Goal: Task Accomplishment & Management: Use online tool/utility

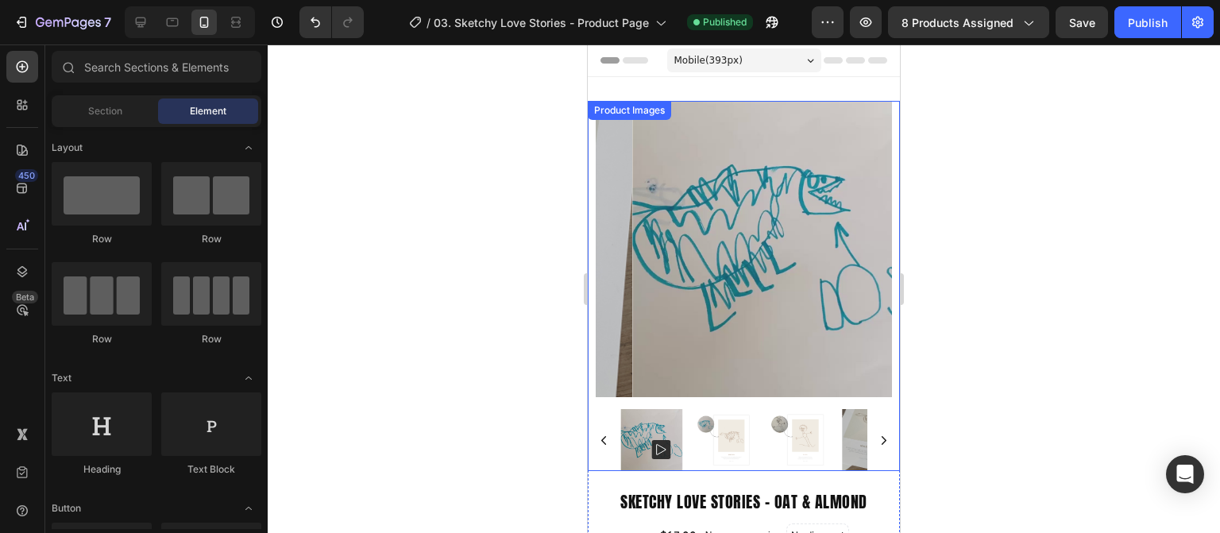
click at [741, 234] on img at bounding box center [780, 249] width 296 height 296
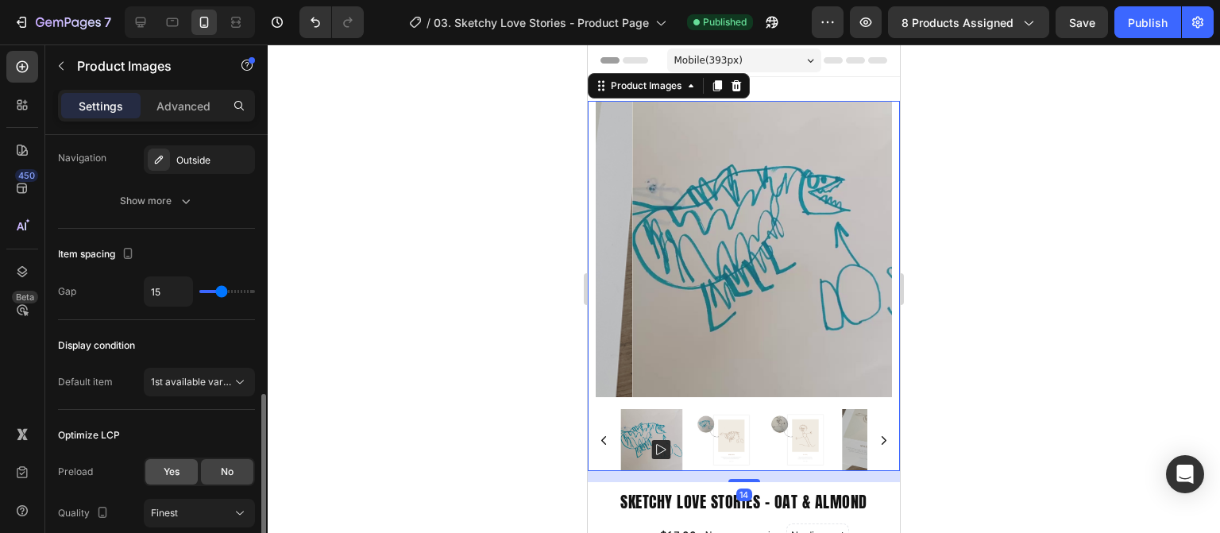
scroll to position [917, 0]
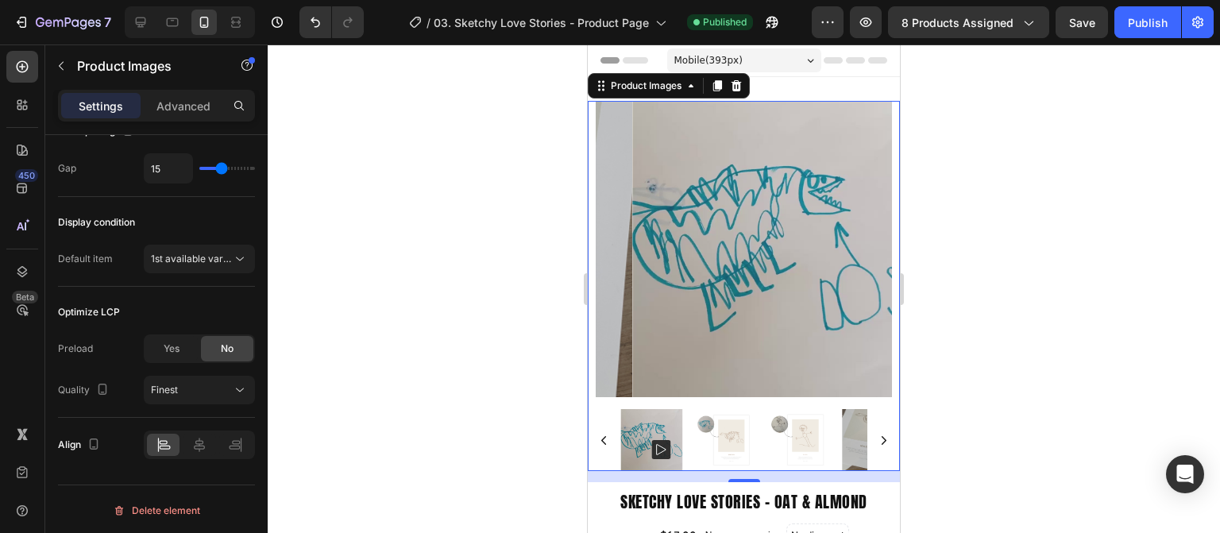
click at [808, 436] on img at bounding box center [799, 440] width 62 height 62
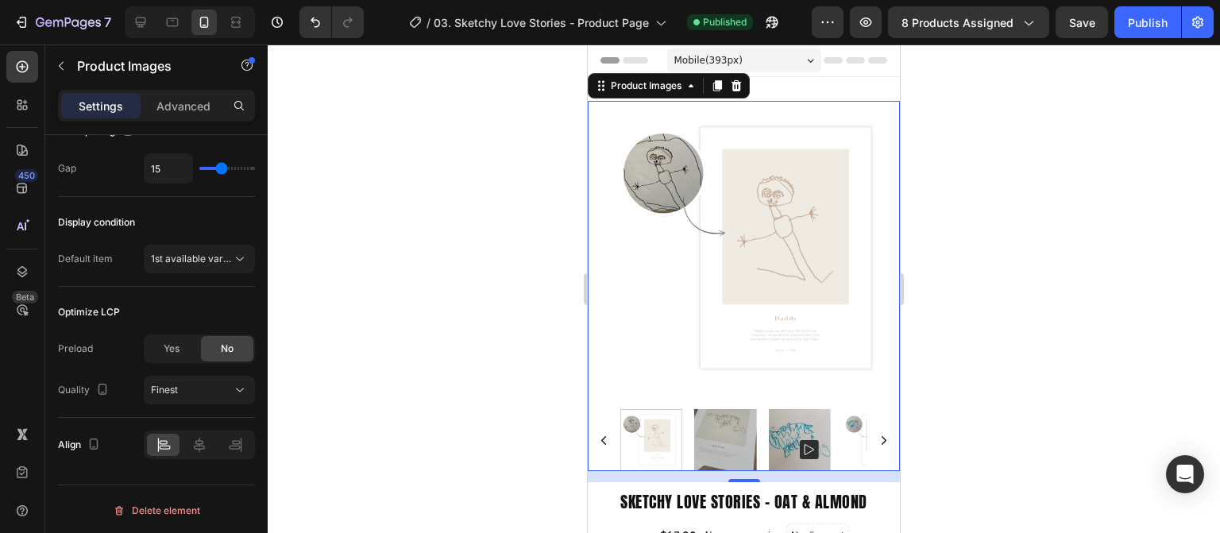
click at [775, 299] on img at bounding box center [756, 249] width 296 height 296
click at [207, 392] on div "Finest" at bounding box center [191, 390] width 81 height 14
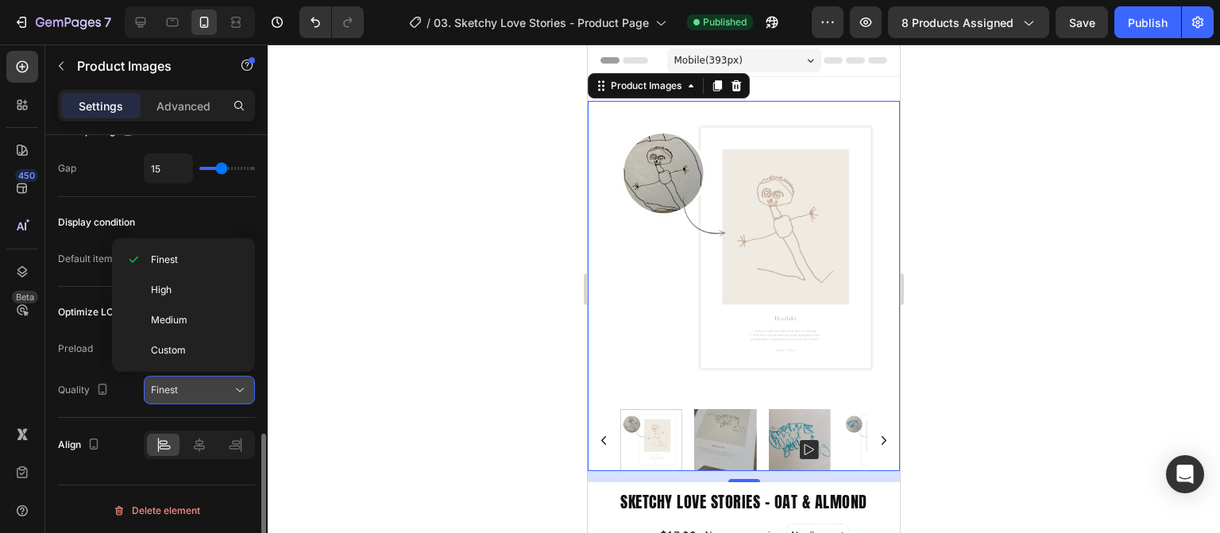
click at [207, 392] on div "Finest" at bounding box center [191, 390] width 81 height 14
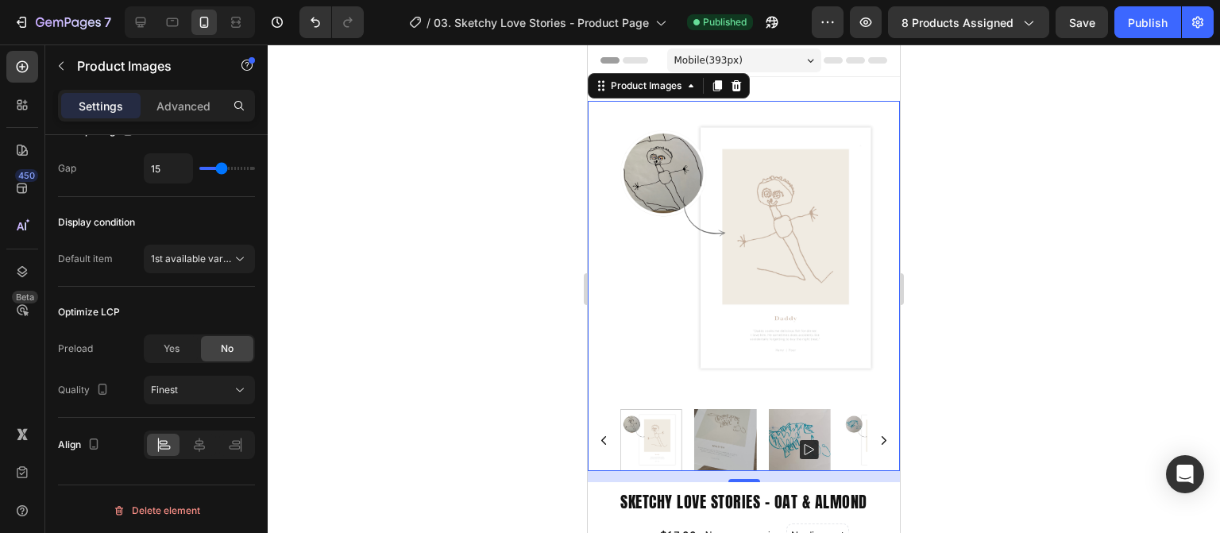
click at [466, 319] on div at bounding box center [744, 288] width 952 height 488
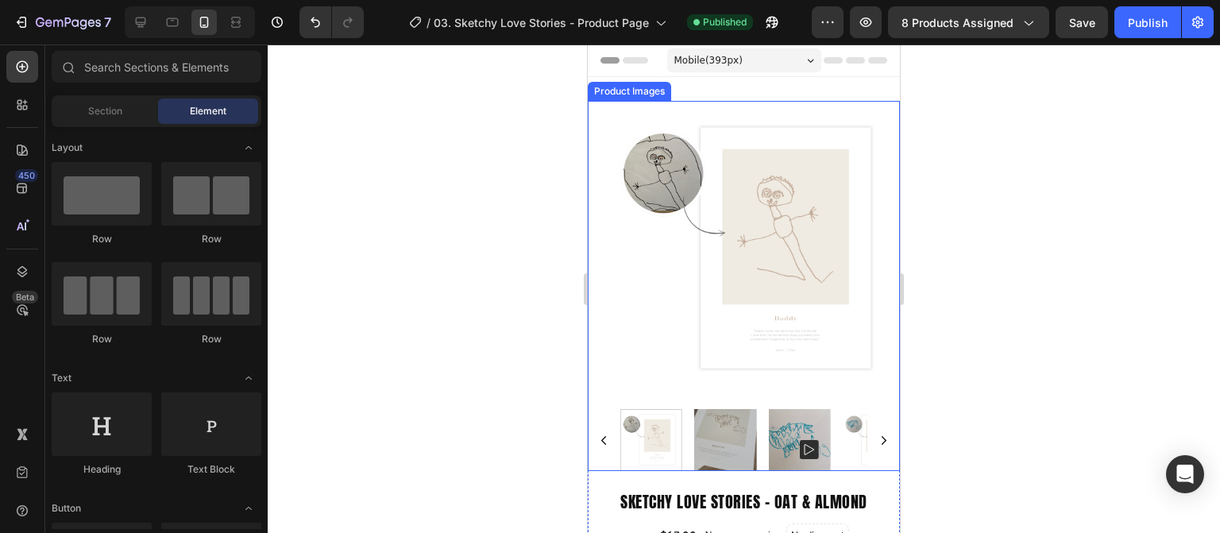
click at [878, 434] on icon "Carousel Next Arrow" at bounding box center [884, 440] width 12 height 12
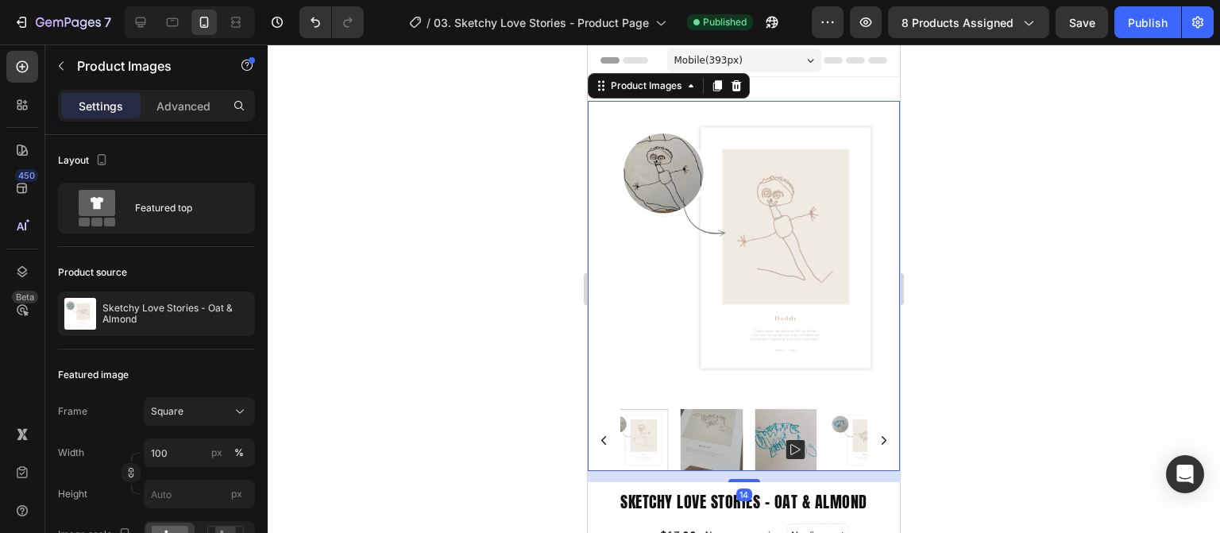
click at [878, 434] on icon "Carousel Next Arrow" at bounding box center [884, 440] width 12 height 12
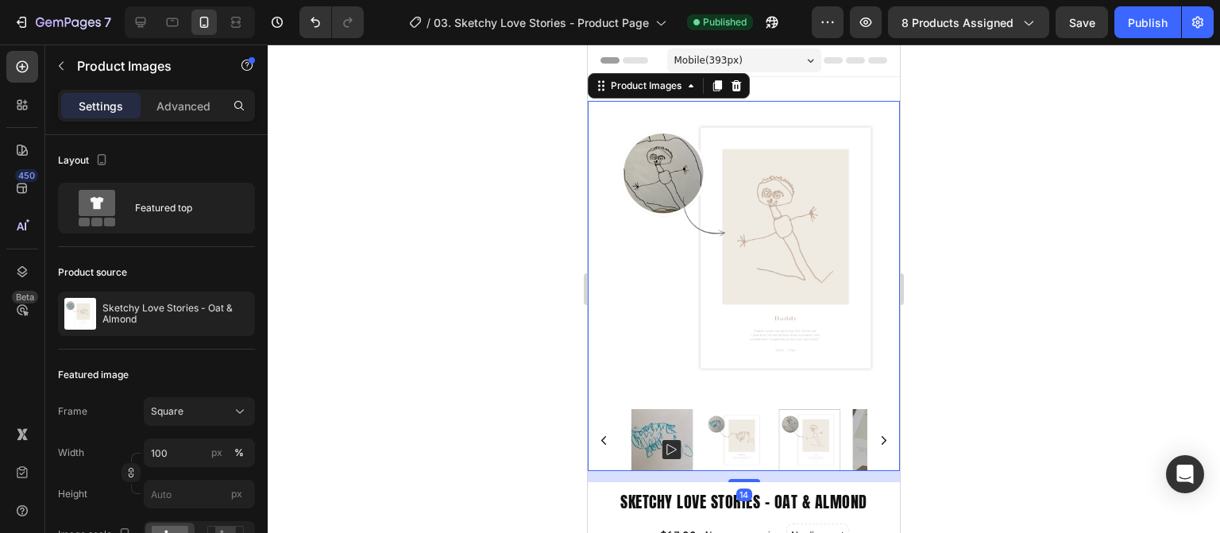
click at [878, 434] on icon "Carousel Next Arrow" at bounding box center [884, 440] width 12 height 12
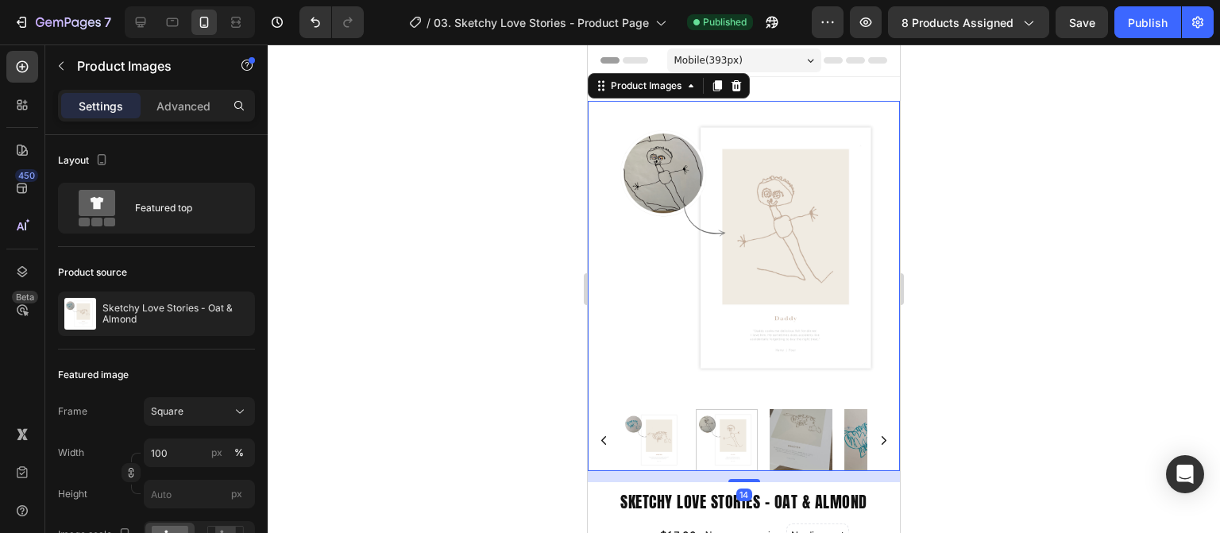
click at [878, 434] on icon "Carousel Next Arrow" at bounding box center [884, 440] width 12 height 12
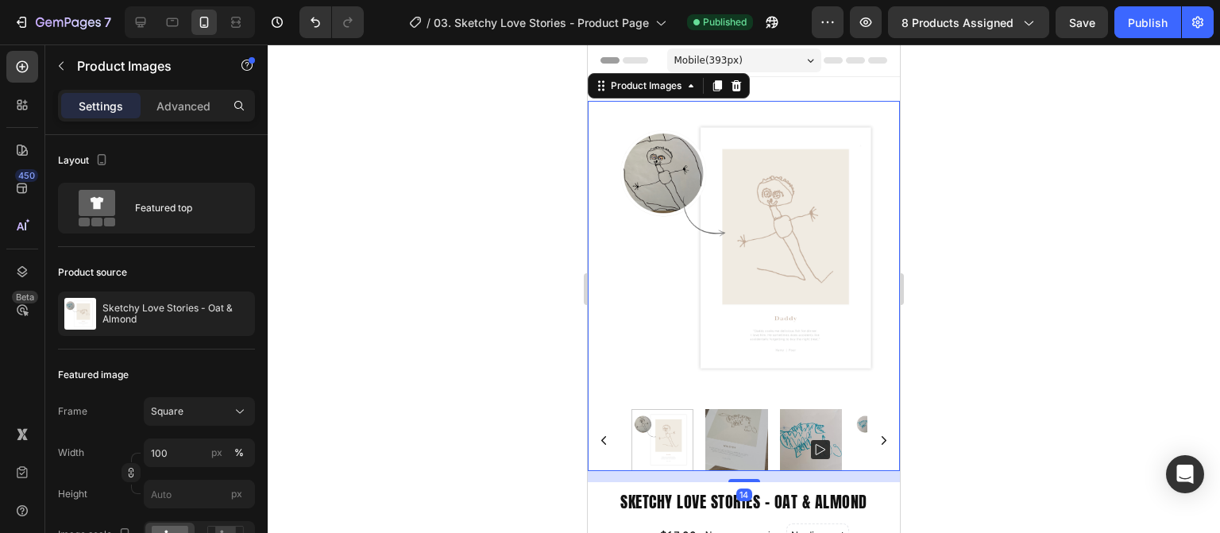
click at [878, 434] on icon "Carousel Next Arrow" at bounding box center [884, 440] width 12 height 12
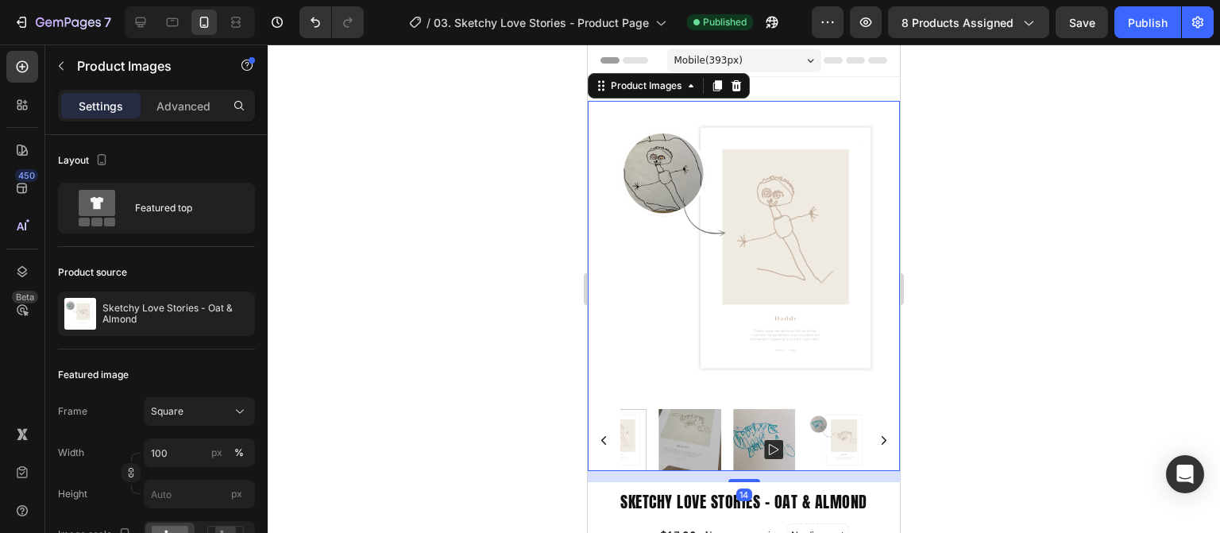
click at [878, 434] on icon "Carousel Next Arrow" at bounding box center [884, 440] width 12 height 12
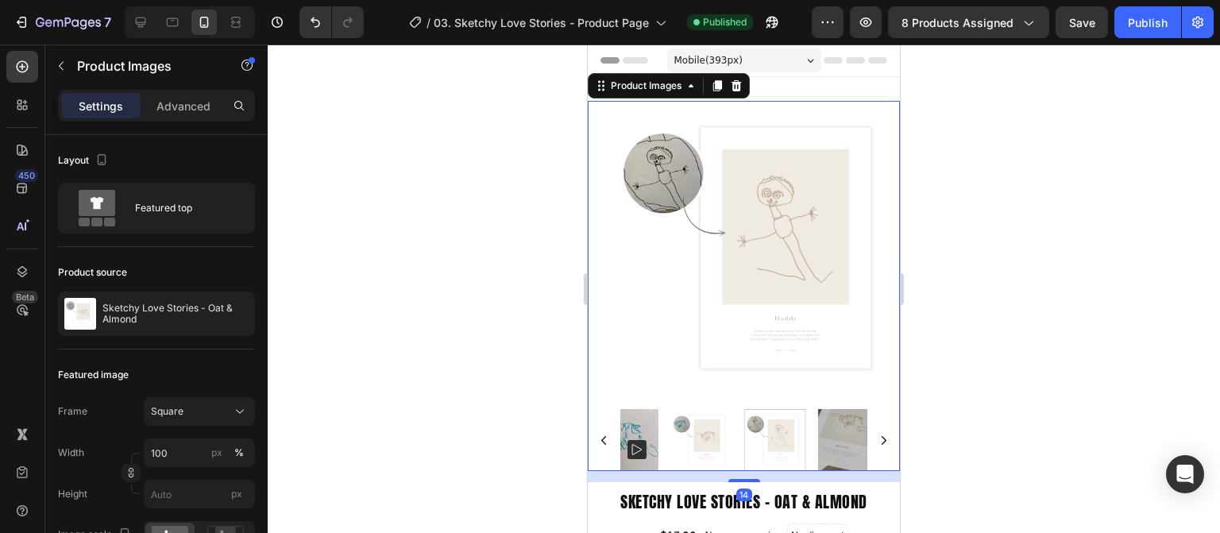
click at [878, 434] on icon "Carousel Next Arrow" at bounding box center [884, 440] width 12 height 12
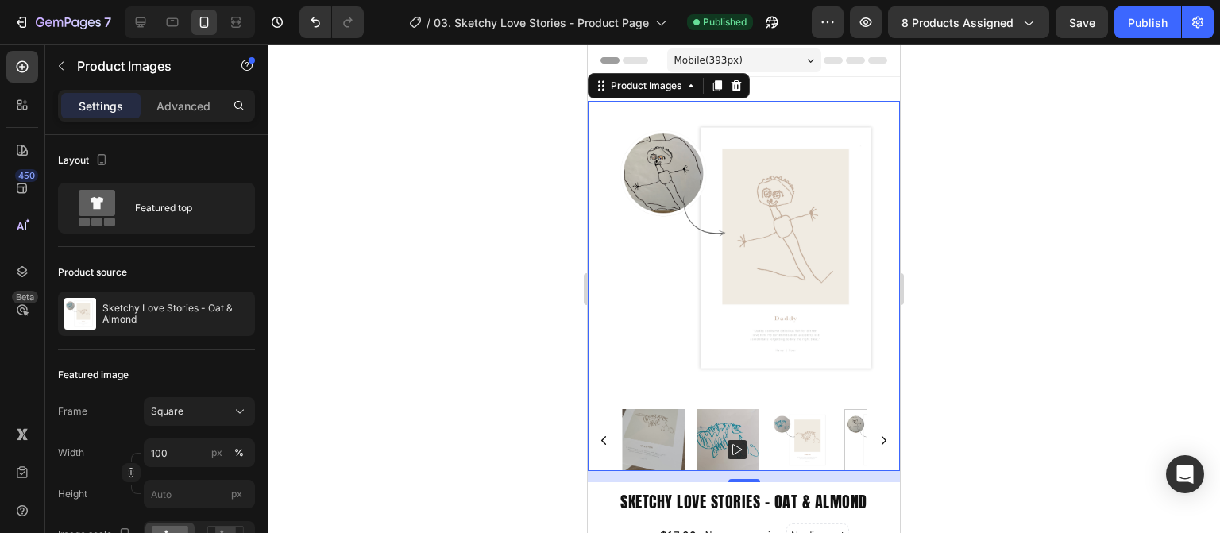
click at [989, 412] on div at bounding box center [744, 288] width 952 height 488
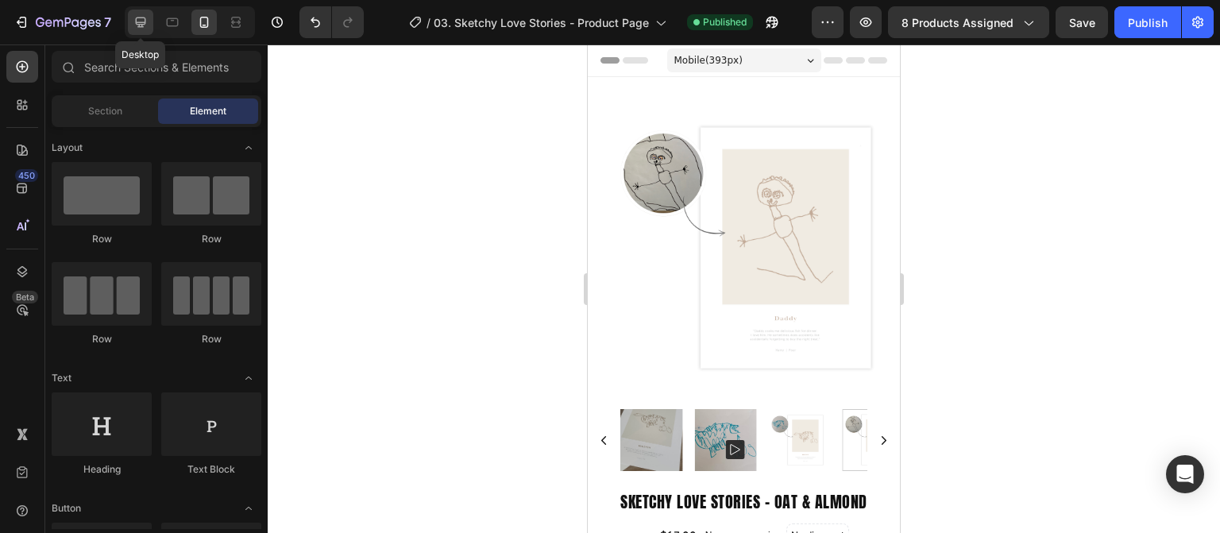
click at [137, 28] on icon at bounding box center [141, 22] width 16 height 16
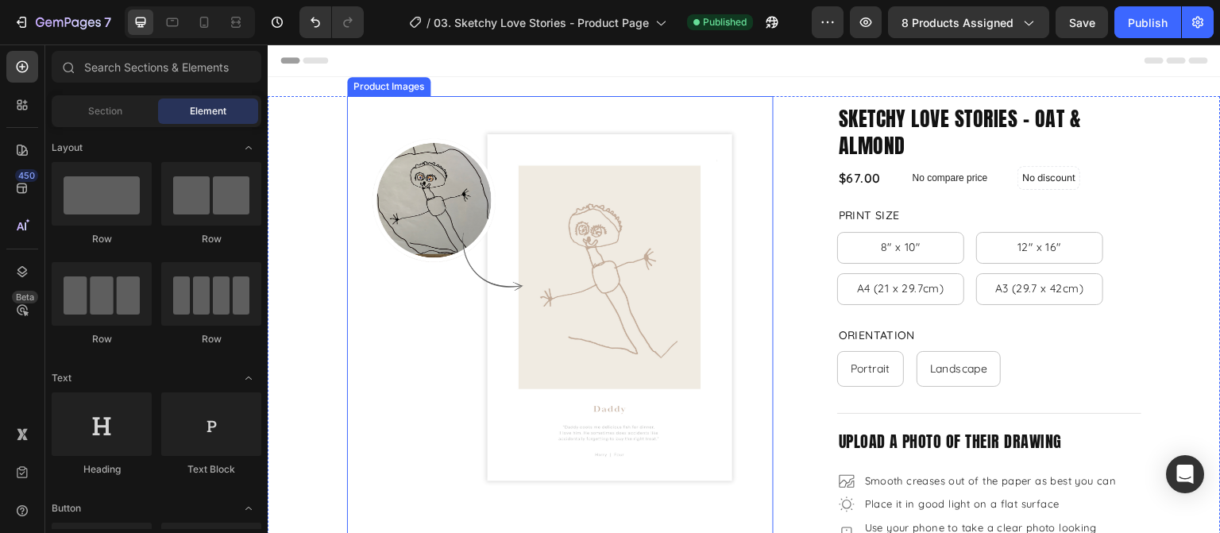
click at [616, 242] on img at bounding box center [567, 309] width 427 height 427
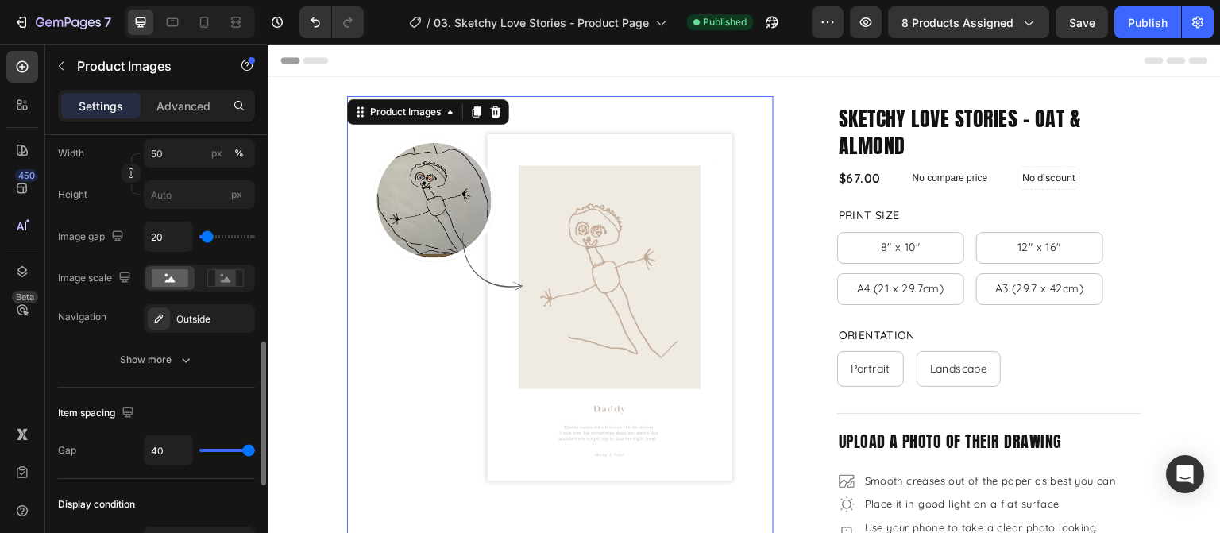
scroll to position [318, 0]
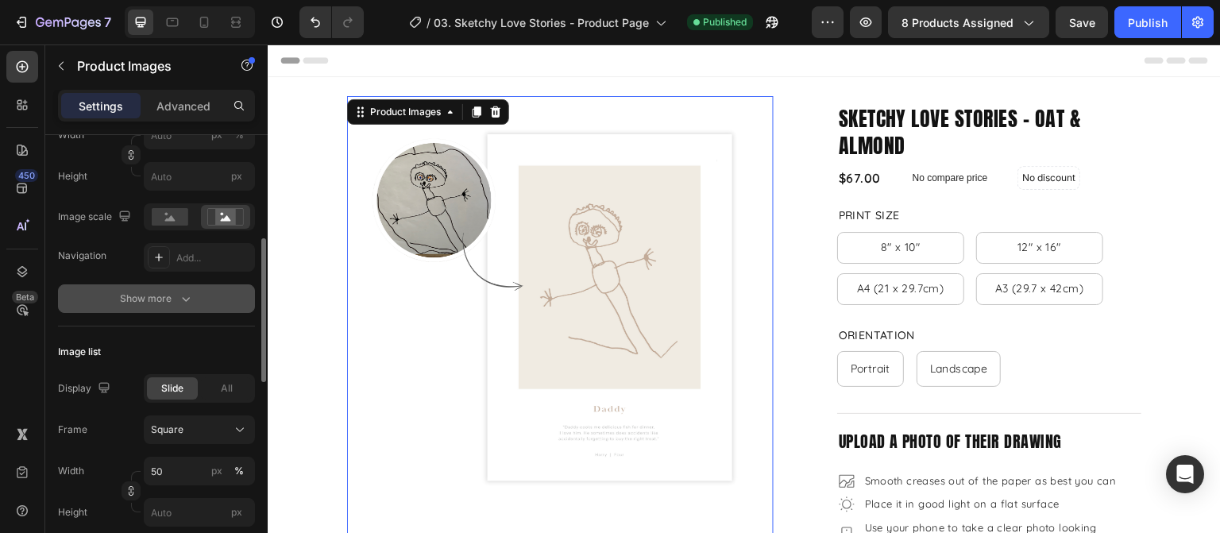
click at [168, 298] on div "Show more" at bounding box center [157, 299] width 74 height 16
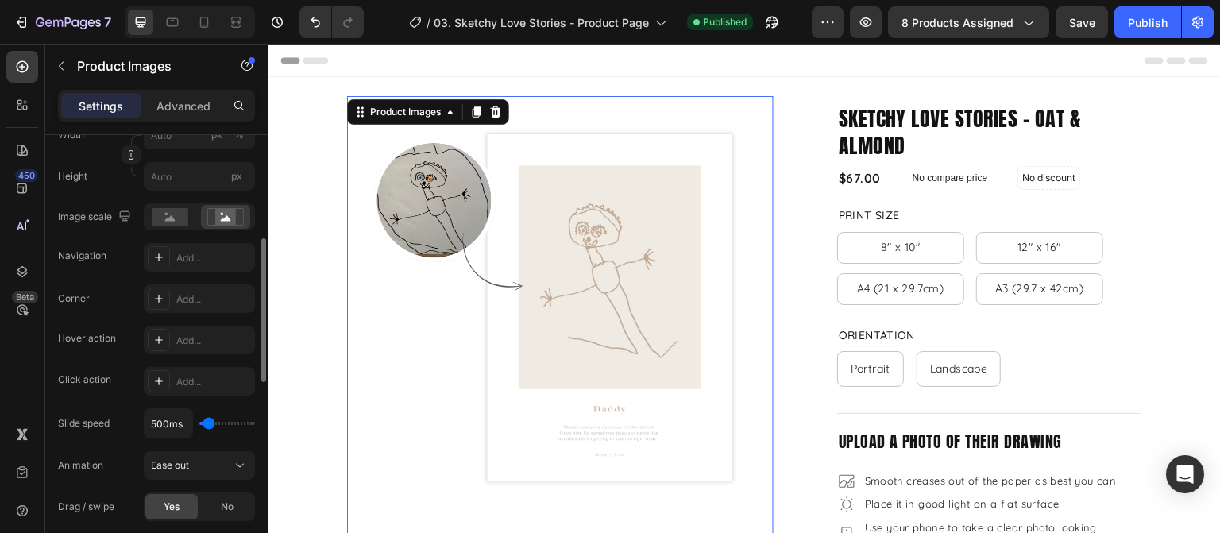
scroll to position [397, 0]
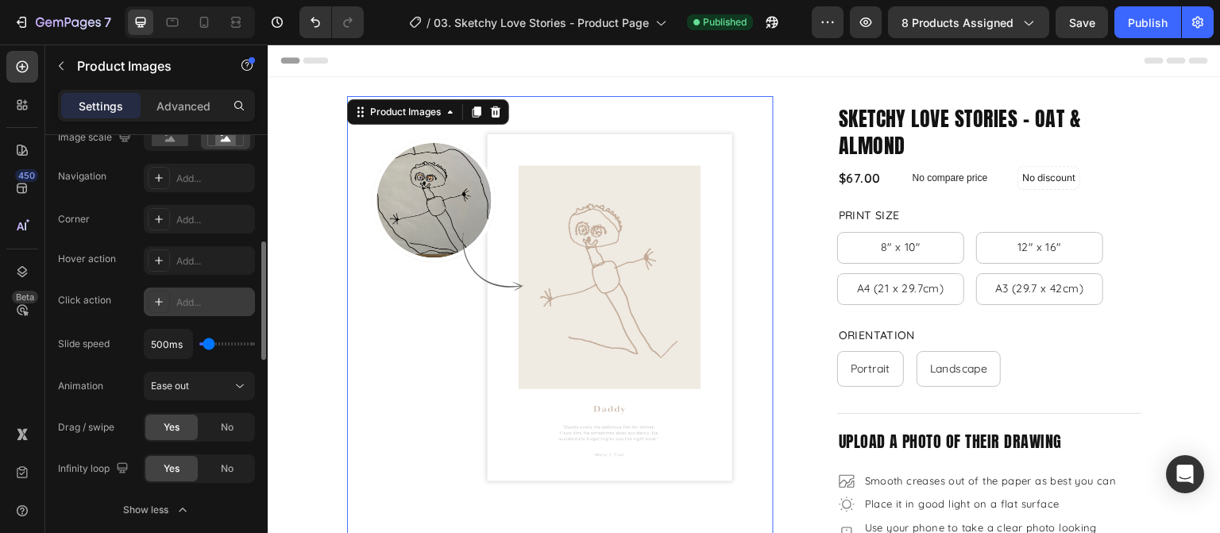
click at [181, 303] on div "Add..." at bounding box center [213, 302] width 75 height 14
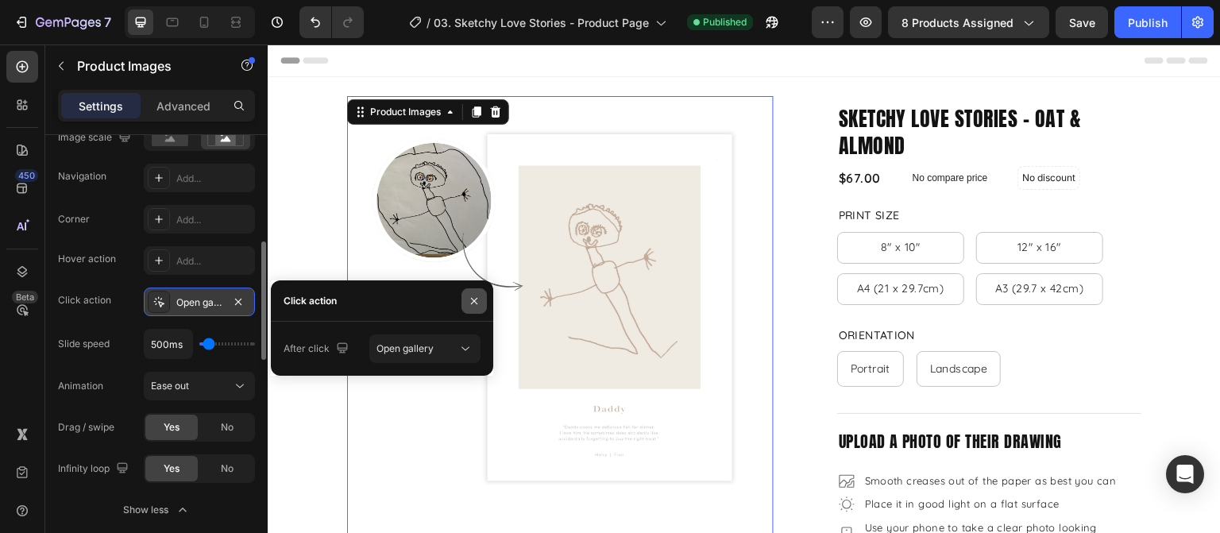
click at [464, 298] on button "button" at bounding box center [473, 300] width 25 height 25
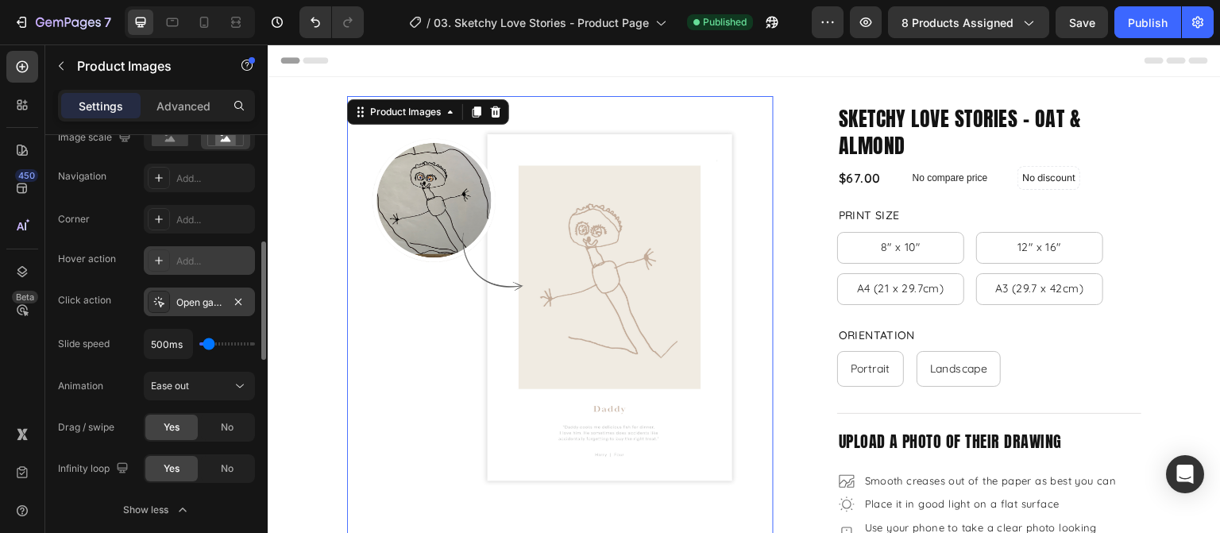
click at [214, 258] on div "Add..." at bounding box center [213, 261] width 75 height 14
click at [194, 292] on div "Open gallery" at bounding box center [199, 302] width 111 height 29
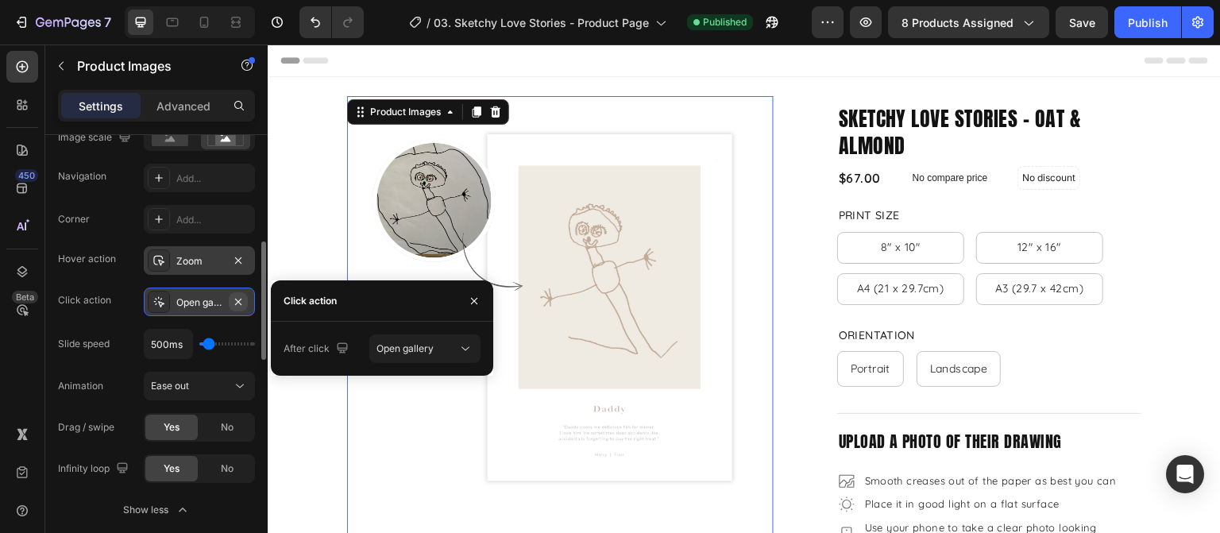
click at [242, 297] on icon "button" at bounding box center [238, 301] width 13 height 13
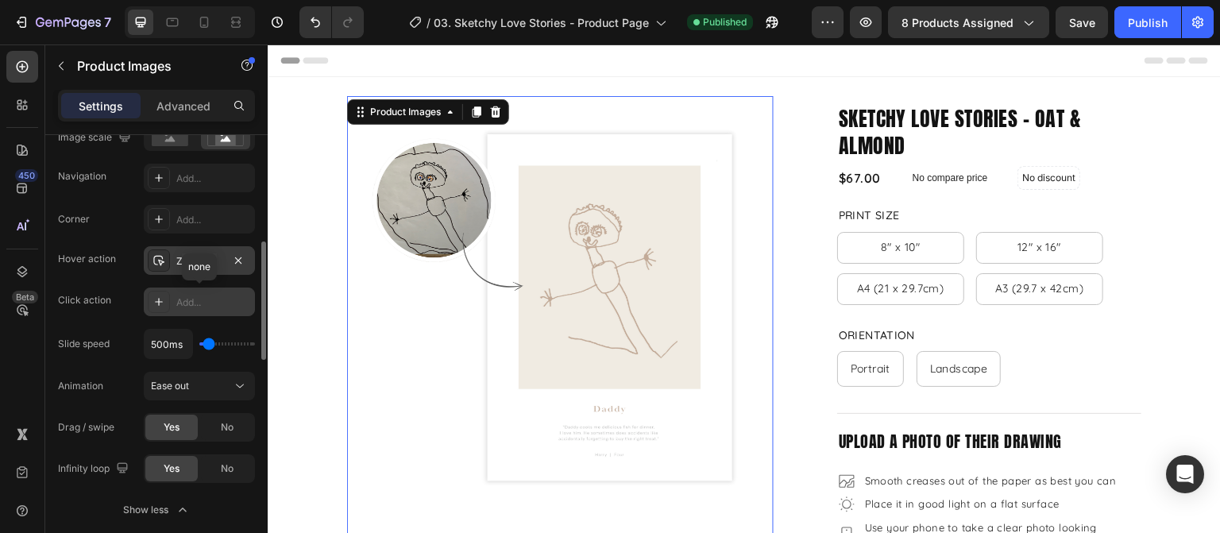
click at [200, 257] on div "Zoom" at bounding box center [199, 261] width 46 height 14
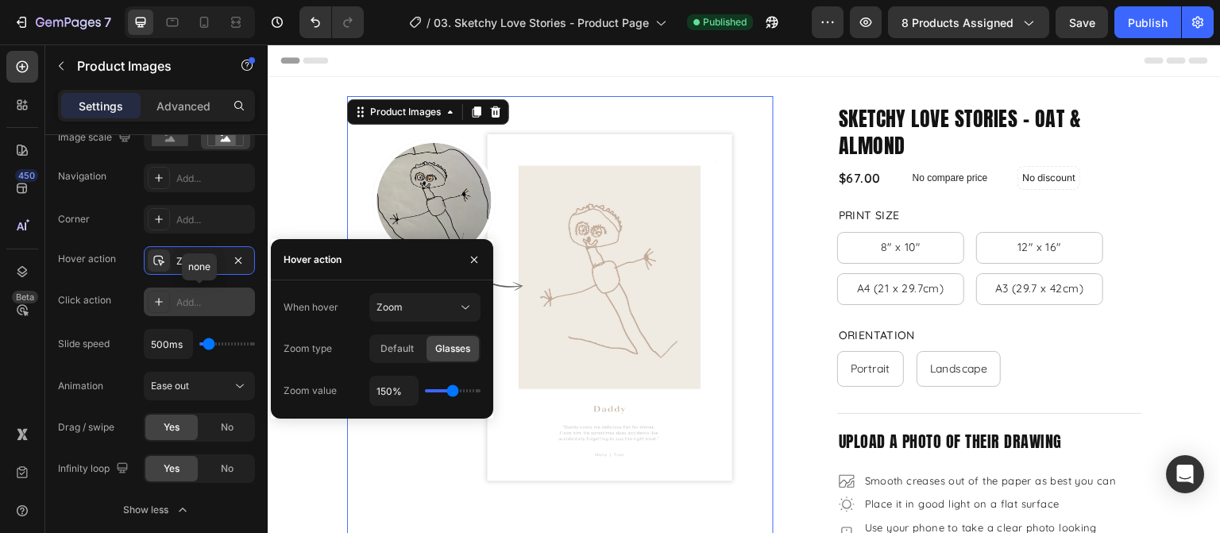
type input "160%"
type input "160"
click at [456, 390] on input "range" at bounding box center [453, 390] width 56 height 3
click at [474, 260] on icon "button" at bounding box center [474, 260] width 6 height 6
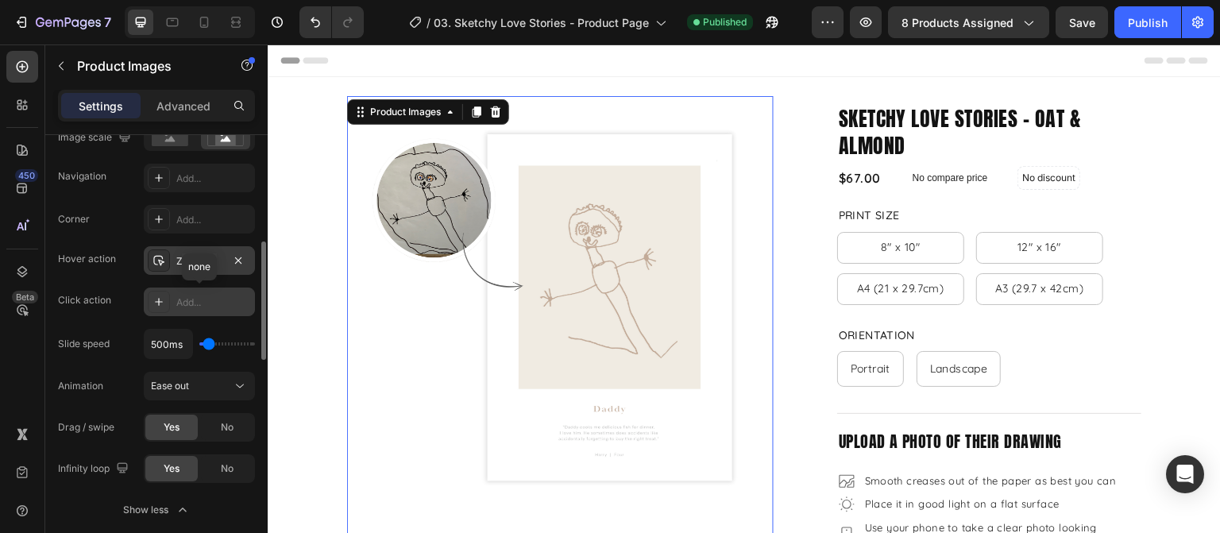
click at [200, 267] on div "Zoom" at bounding box center [199, 261] width 46 height 14
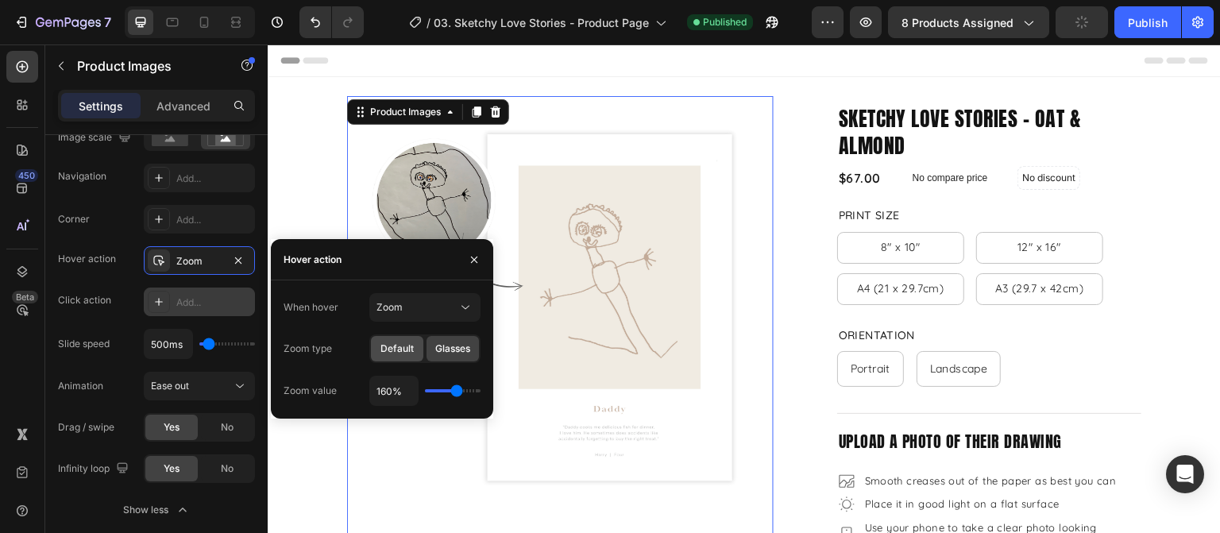
click at [400, 353] on span "Default" at bounding box center [396, 349] width 33 height 14
click at [1156, 25] on div "Publish" at bounding box center [1148, 22] width 40 height 17
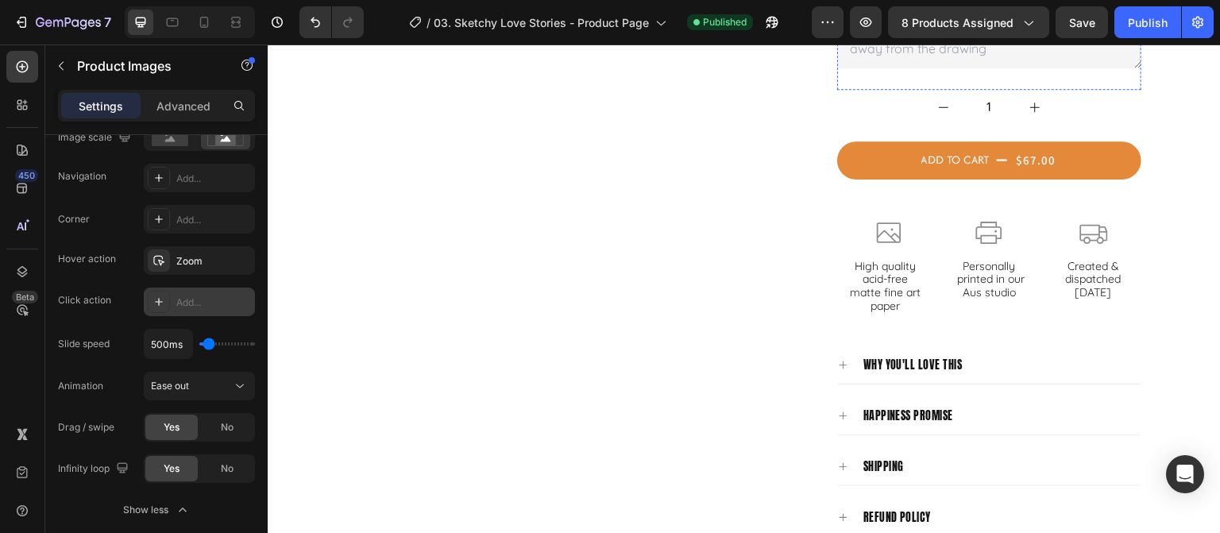
scroll to position [1271, 0]
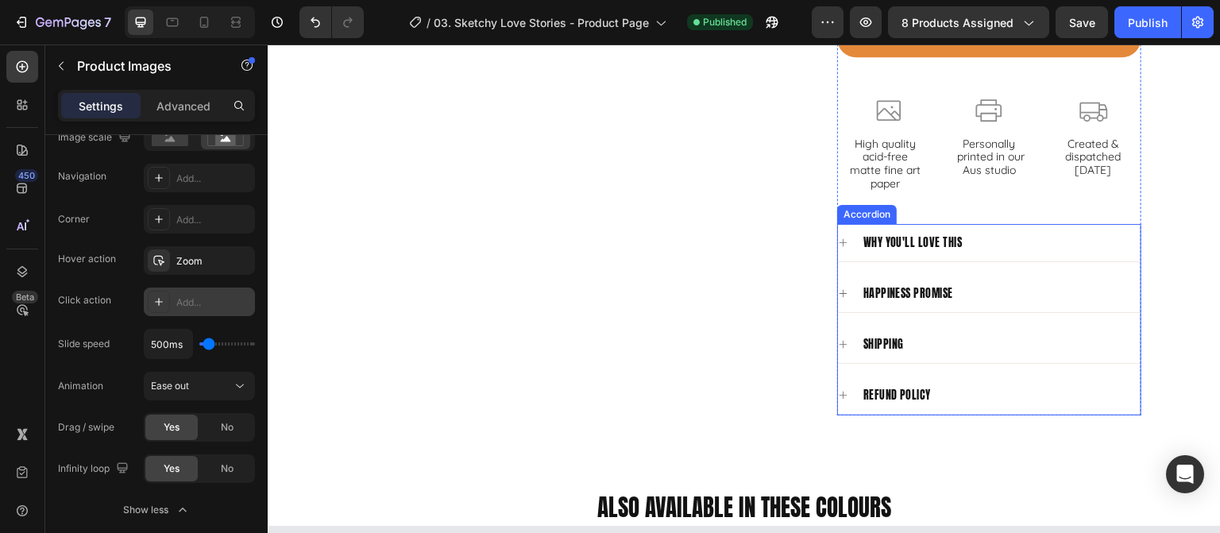
click at [996, 162] on p "Personally printed in our Aus studio" at bounding box center [989, 157] width 77 height 40
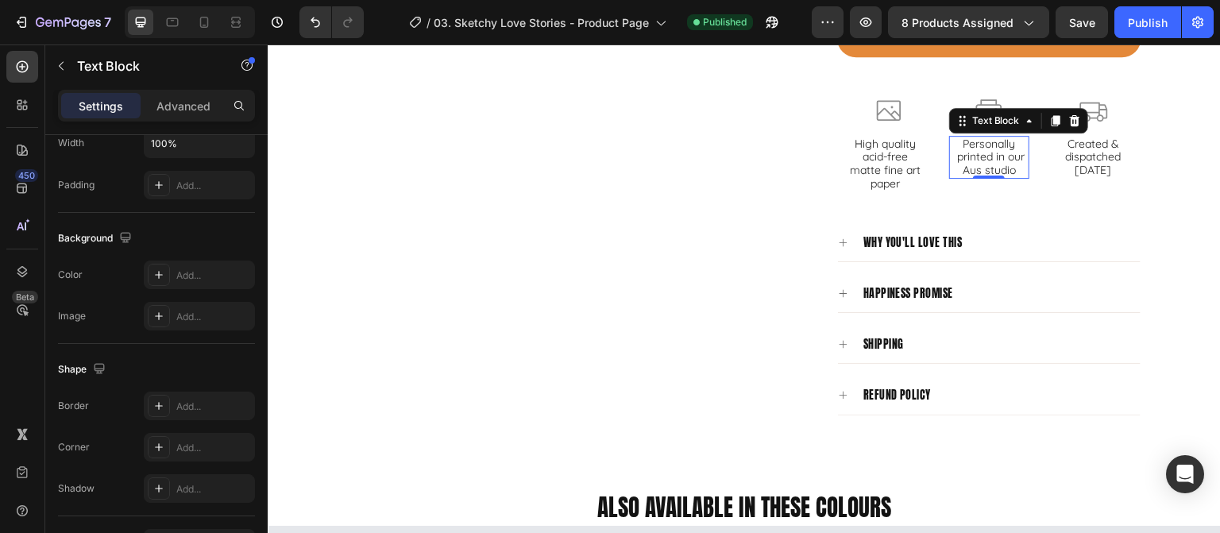
scroll to position [0, 0]
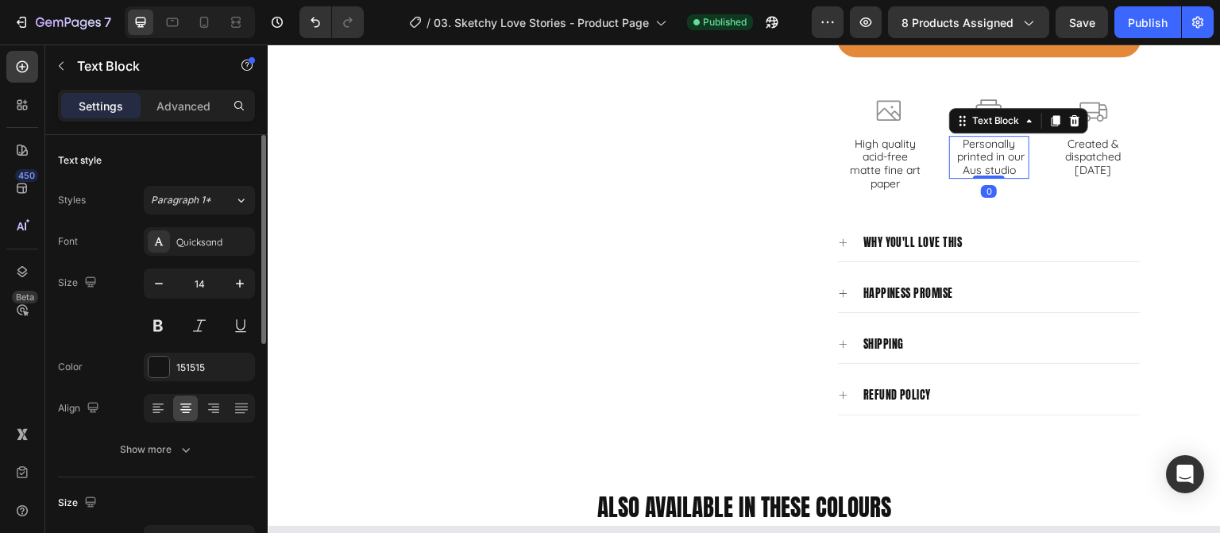
click at [987, 156] on p "Personally printed in our Aus studio" at bounding box center [989, 157] width 77 height 40
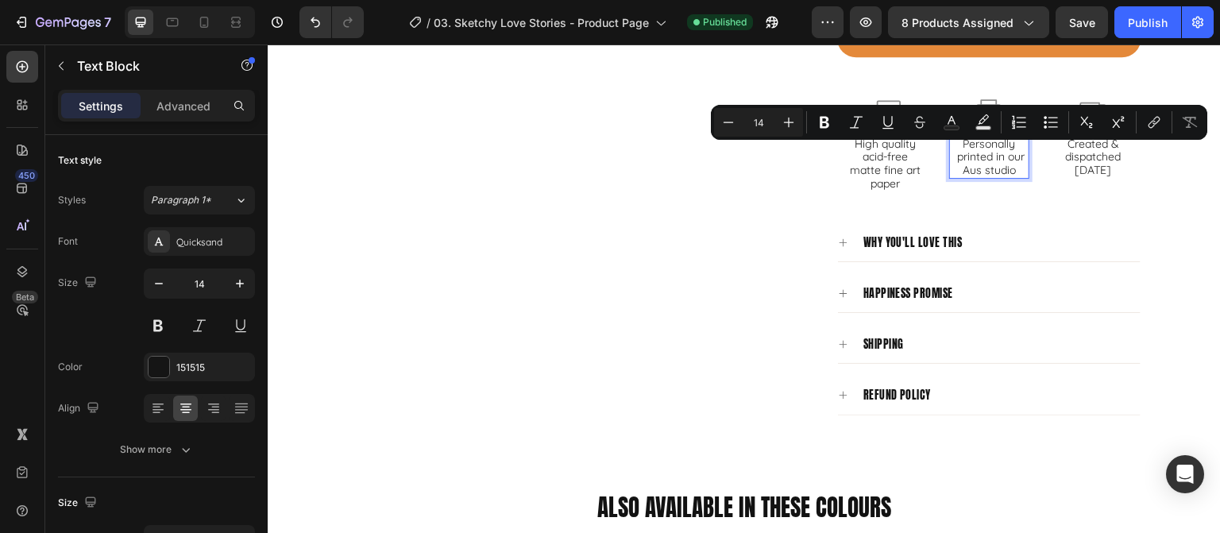
click at [994, 159] on p "Personally printed in our Aus studio" at bounding box center [989, 157] width 77 height 40
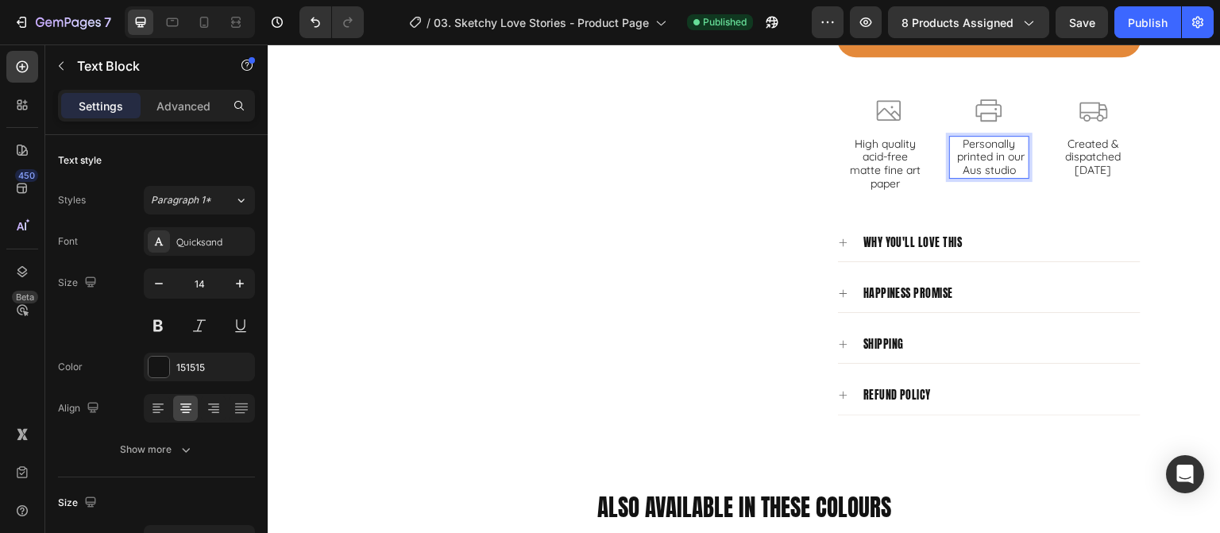
click at [998, 163] on p "Personally printed in our Aus studio" at bounding box center [989, 157] width 77 height 40
click at [1002, 168] on p "Personally printed in our Aus studio" at bounding box center [989, 157] width 77 height 40
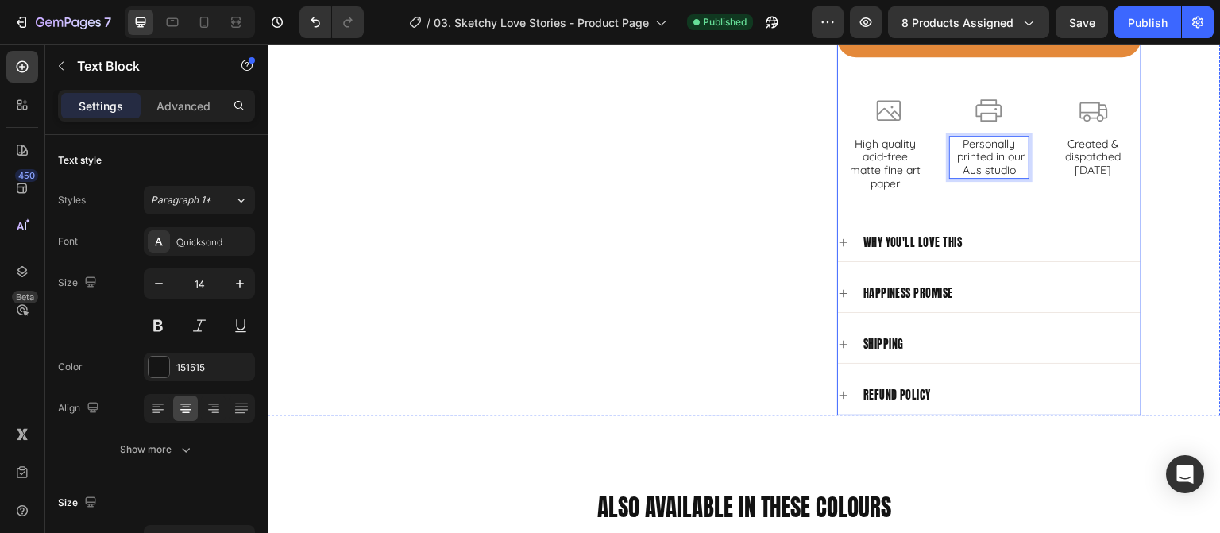
click at [974, 161] on p "Personally printed in our Aus studio" at bounding box center [989, 157] width 77 height 40
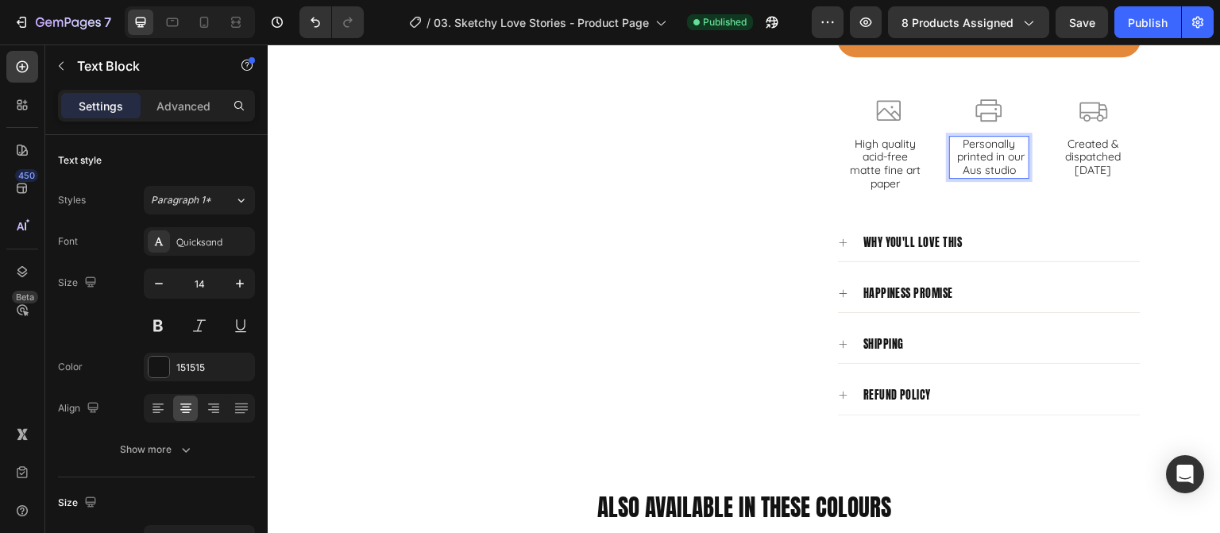
click at [990, 156] on p "Personally printed in our Aus studio" at bounding box center [989, 157] width 77 height 40
click at [981, 158] on p "Personally printed in our Aus studio" at bounding box center [989, 157] width 77 height 40
drag, startPoint x: 1009, startPoint y: 170, endPoint x: 953, endPoint y: 142, distance: 62.2
click at [953, 142] on p "Personally printed in our Aus studio" at bounding box center [989, 157] width 77 height 40
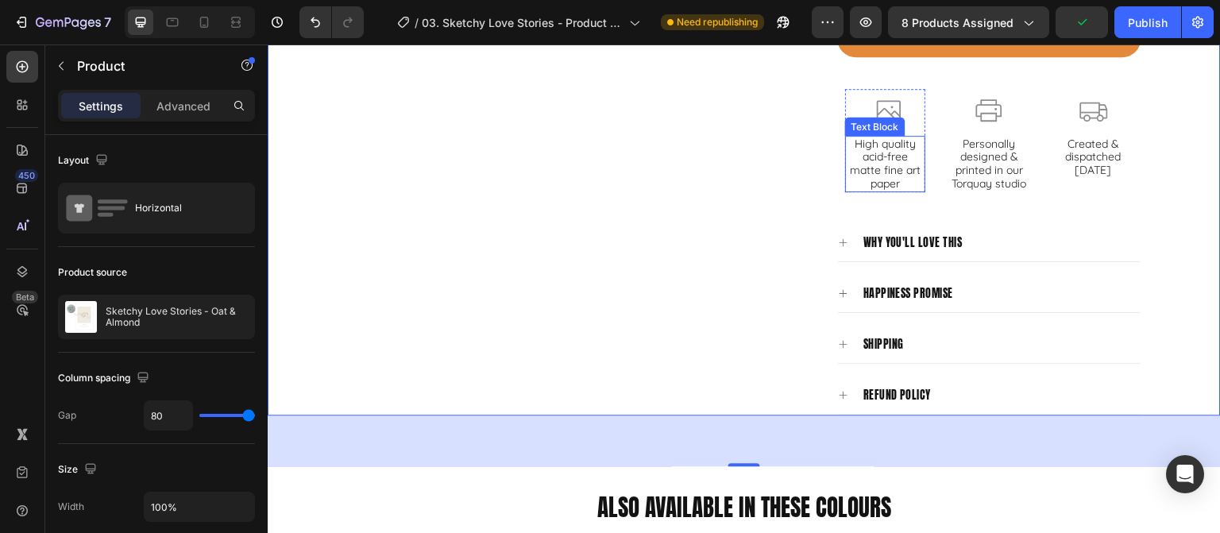
click at [887, 154] on p "High quality acid-free matte fine art paper" at bounding box center [885, 163] width 77 height 53
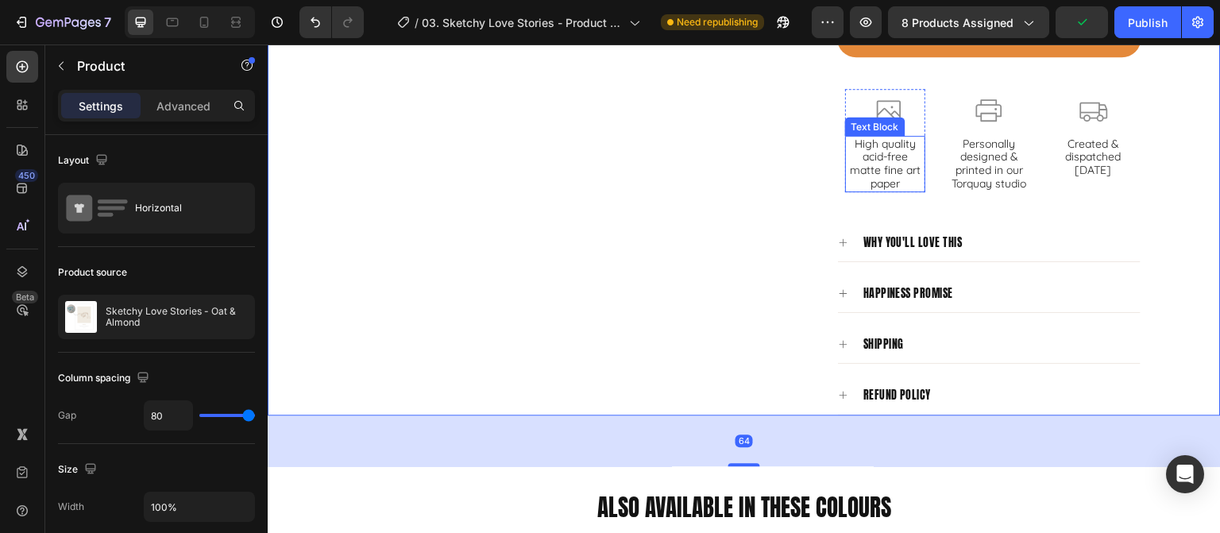
click at [885, 145] on p "High quality acid-free matte fine art paper" at bounding box center [885, 163] width 77 height 53
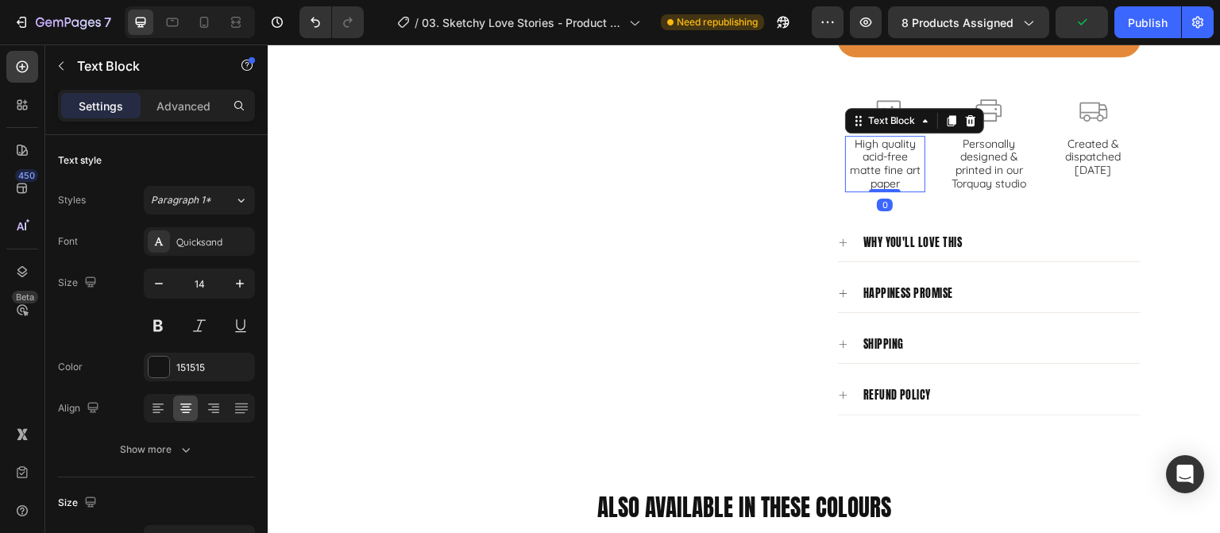
click at [894, 168] on p "High quality acid-free matte fine art paper" at bounding box center [885, 163] width 77 height 53
click at [900, 155] on p "High quality acid-free matte fine art paper" at bounding box center [885, 163] width 77 height 53
click at [908, 149] on p "High quality acid-free matte fine art paper" at bounding box center [885, 163] width 77 height 53
click at [908, 142] on p "High quality acid-free matte fine art paper" at bounding box center [885, 163] width 77 height 53
click at [898, 182] on p "High quality acid-free matte fine art paper" at bounding box center [885, 163] width 77 height 53
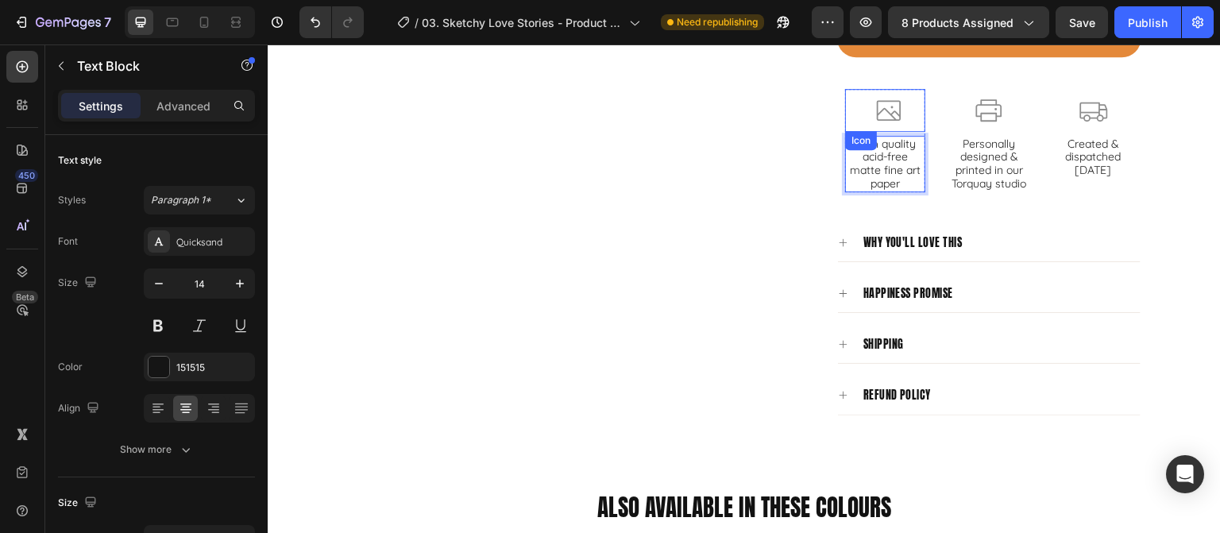
click at [865, 145] on div "Icon" at bounding box center [861, 140] width 32 height 19
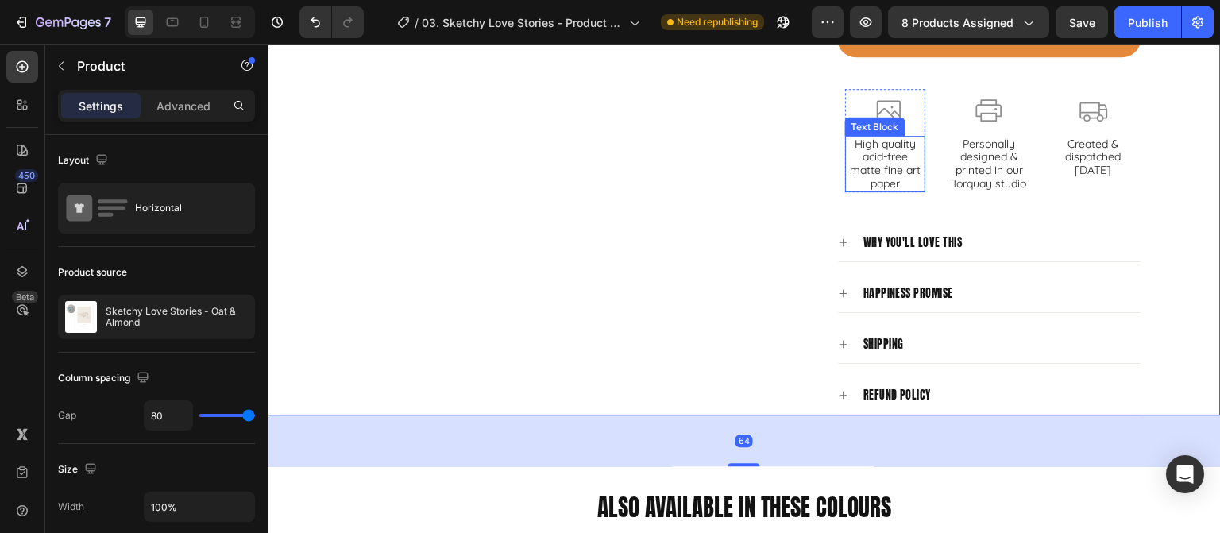
click at [894, 160] on p "High quality acid-free matte fine art paper" at bounding box center [885, 163] width 77 height 53
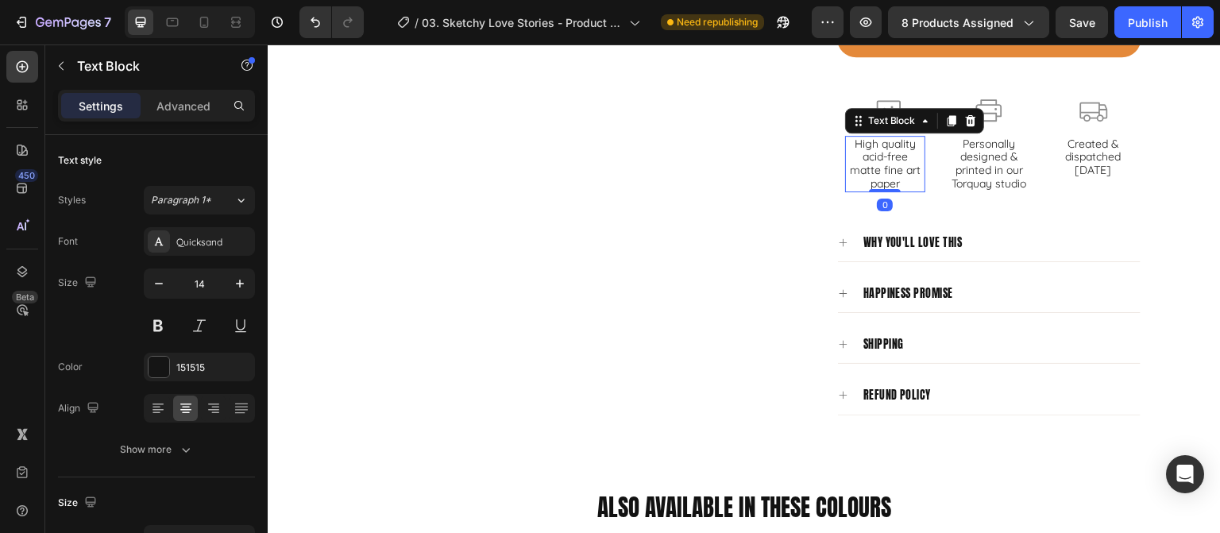
click at [906, 142] on p "High quality acid-free matte fine art paper" at bounding box center [885, 163] width 77 height 53
drag, startPoint x: 911, startPoint y: 139, endPoint x: 848, endPoint y: 142, distance: 63.6
click at [848, 142] on p "High quality acid-free matte fine art paper" at bounding box center [885, 163] width 77 height 53
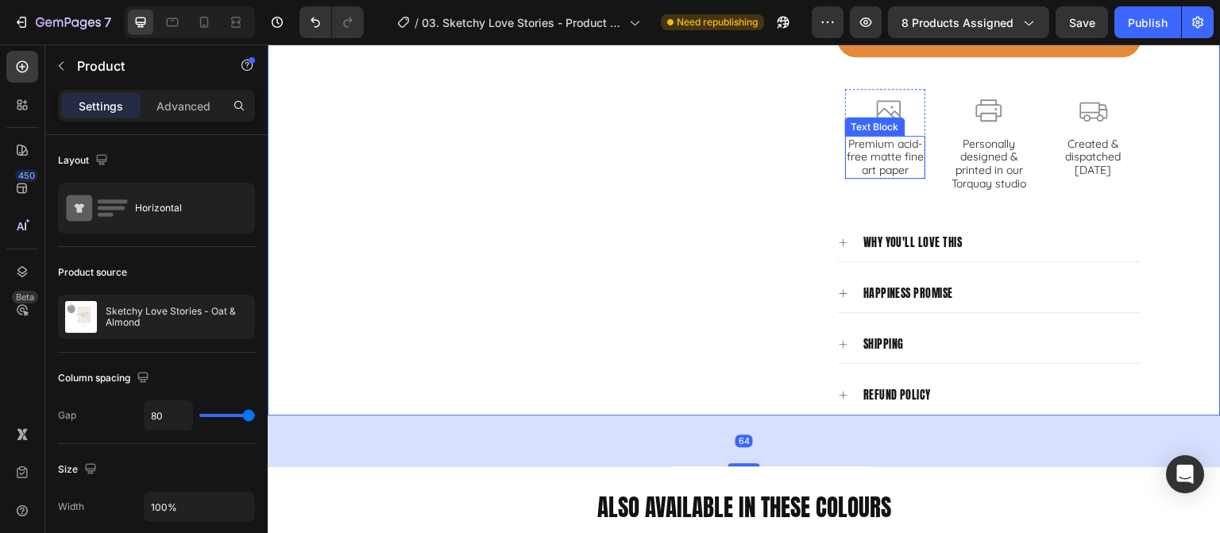
click at [875, 164] on p "Premium acid-free matte fine art paper" at bounding box center [885, 157] width 77 height 40
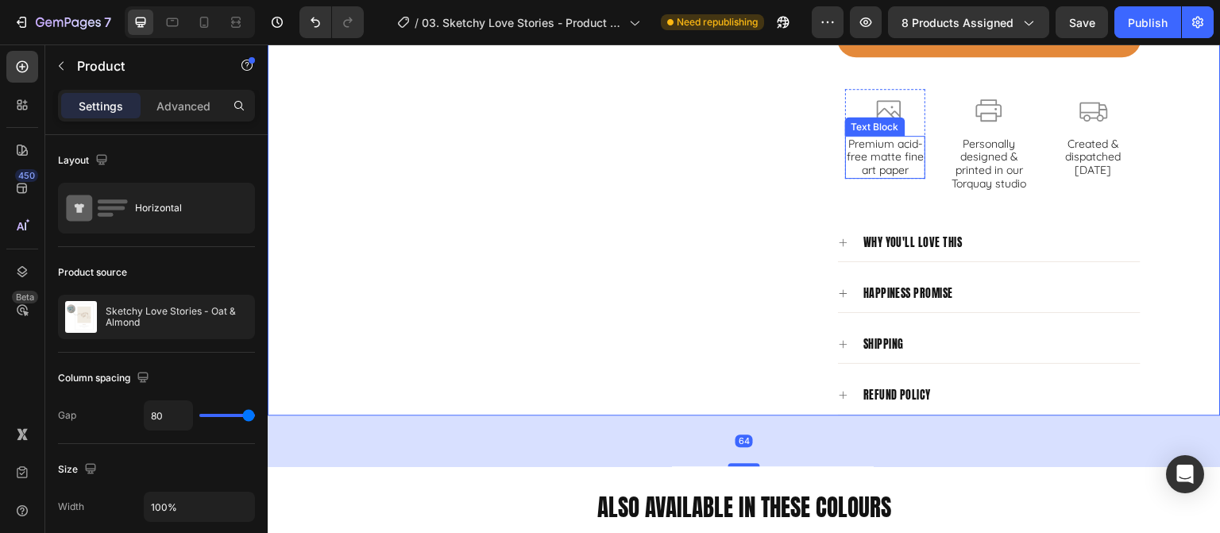
click at [899, 161] on p "Premium acid-free matte fine art paper" at bounding box center [885, 157] width 77 height 40
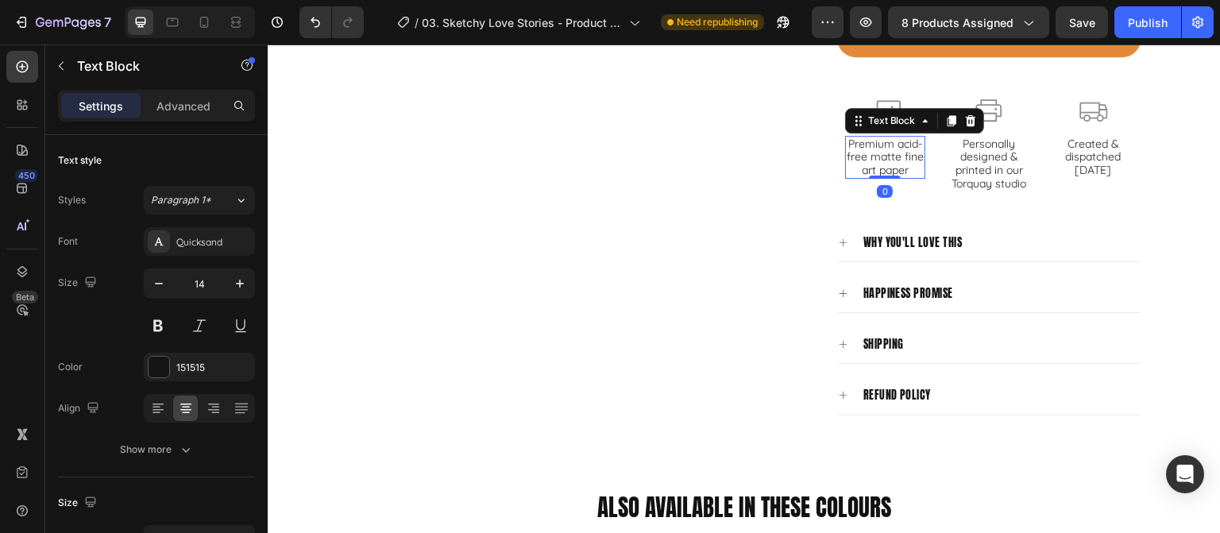
click at [890, 144] on p "Premium acid-free matte fine art paper" at bounding box center [885, 157] width 77 height 40
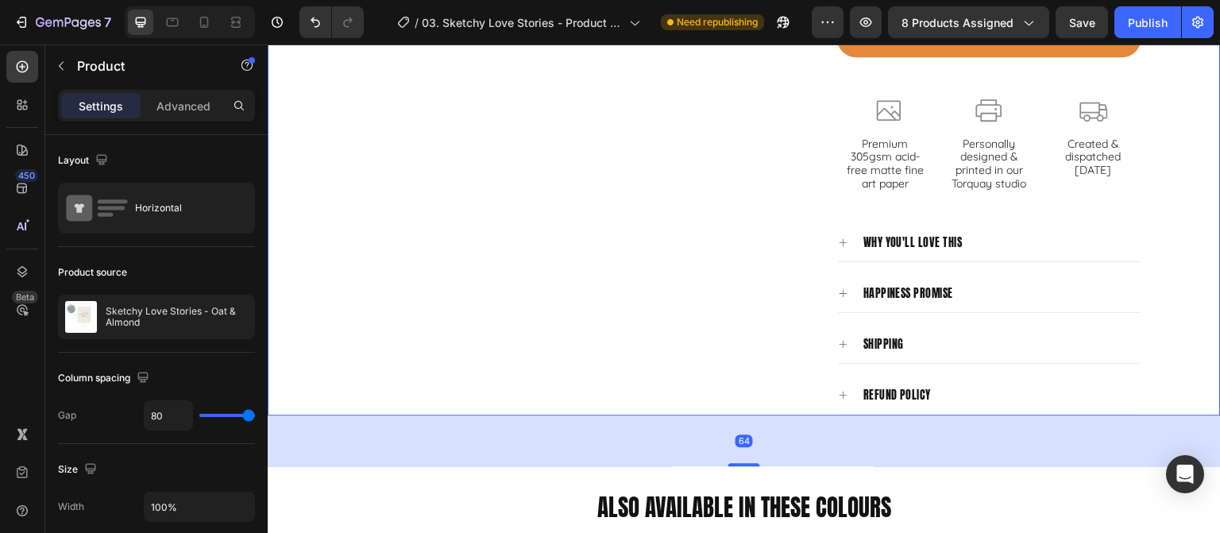
scroll to position [1430, 0]
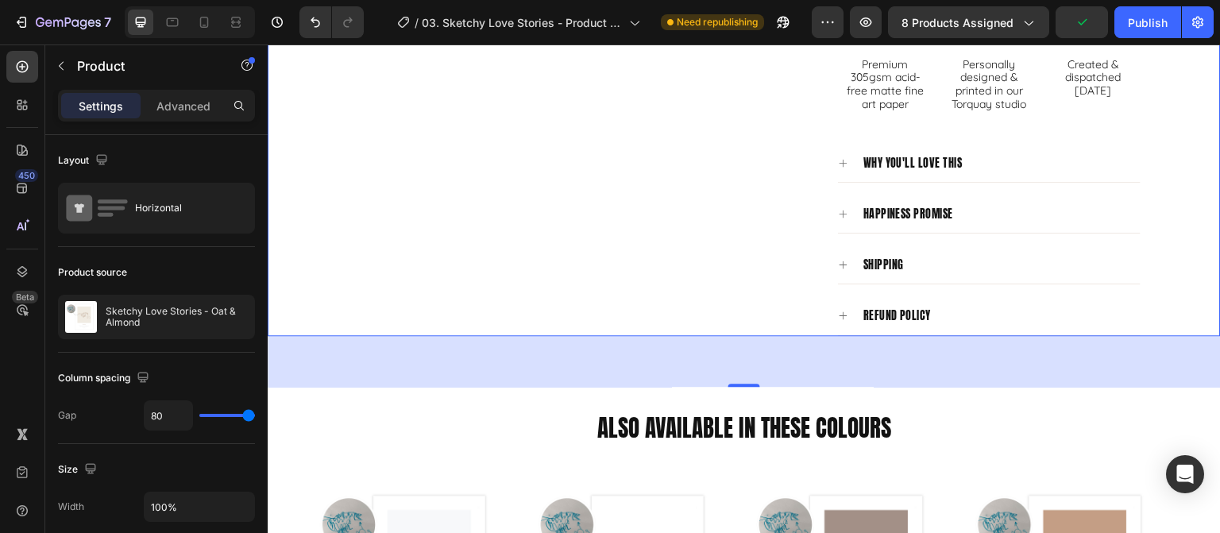
scroll to position [1271, 0]
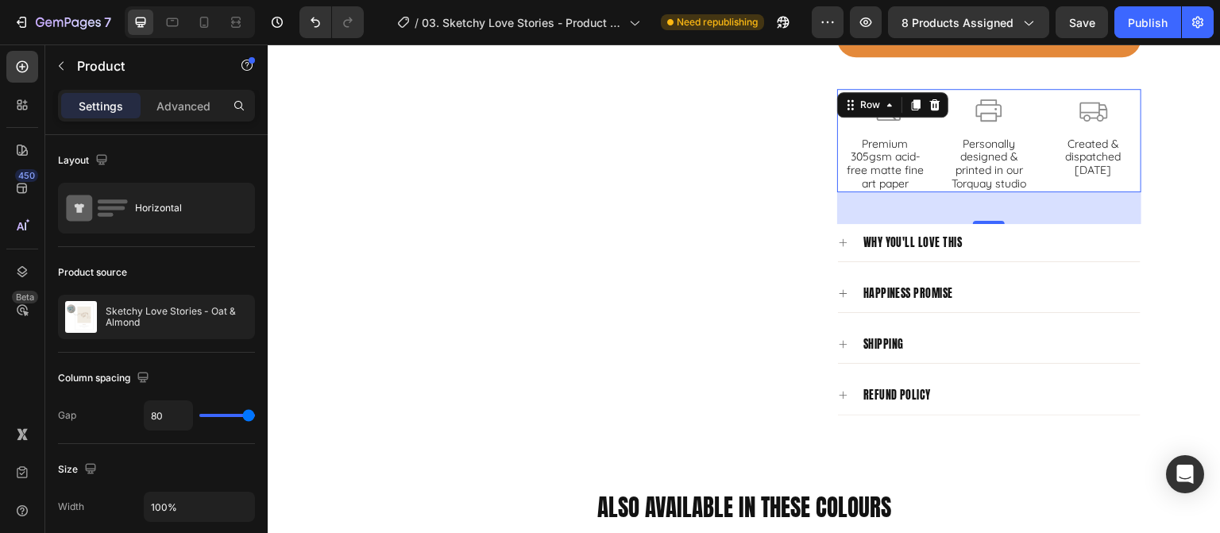
click at [936, 174] on div "Icon Premium 305gsm acid-free matte fine art paper Text Block Row Icon Personal…" at bounding box center [989, 140] width 304 height 103
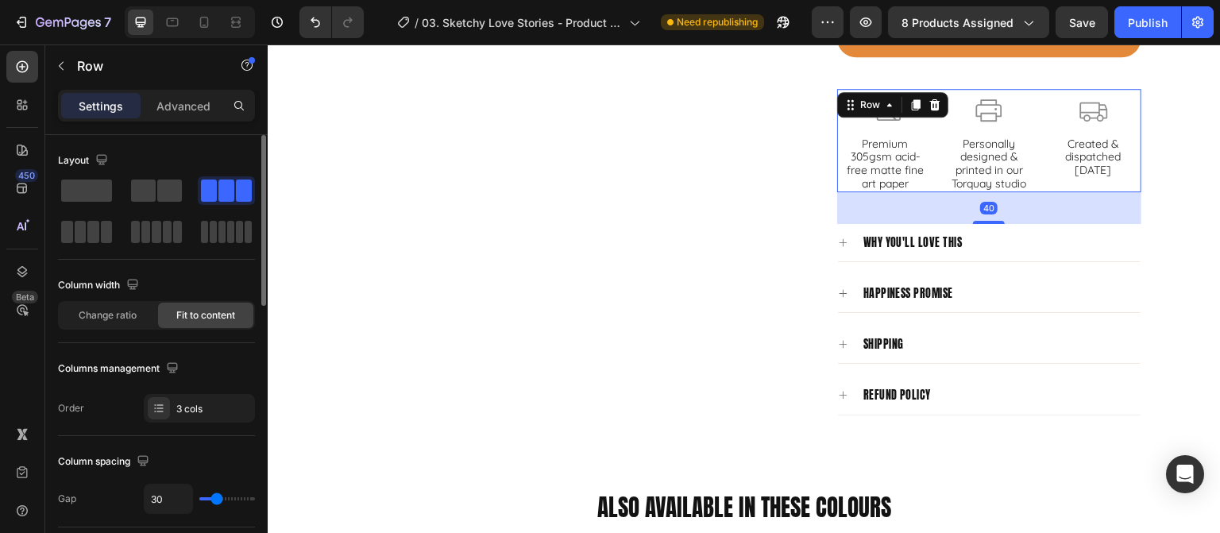
scroll to position [79, 0]
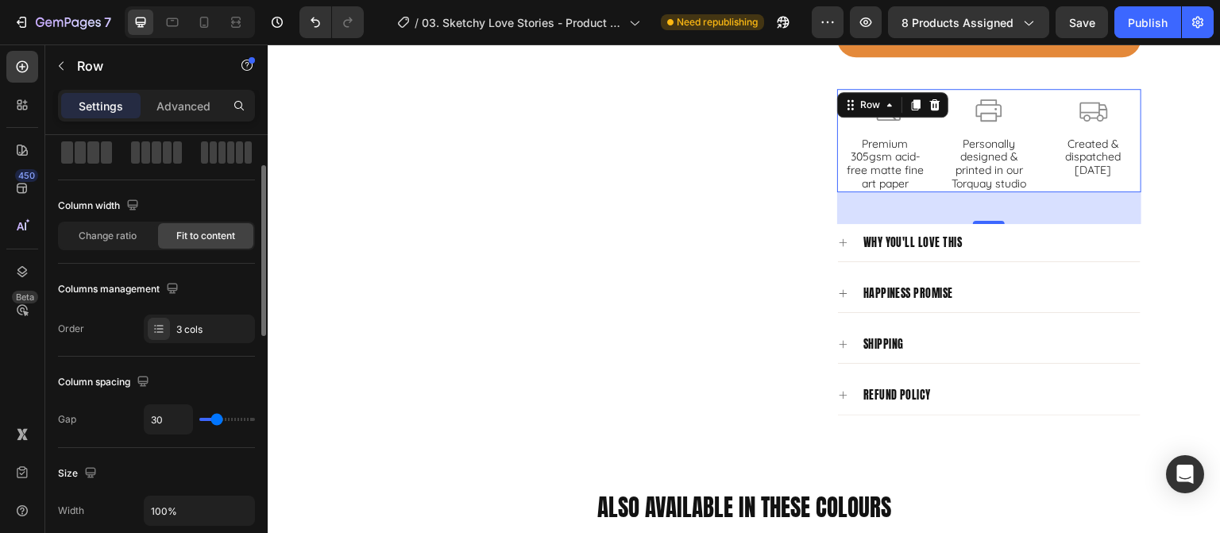
type input "25"
type input "18"
type input "15"
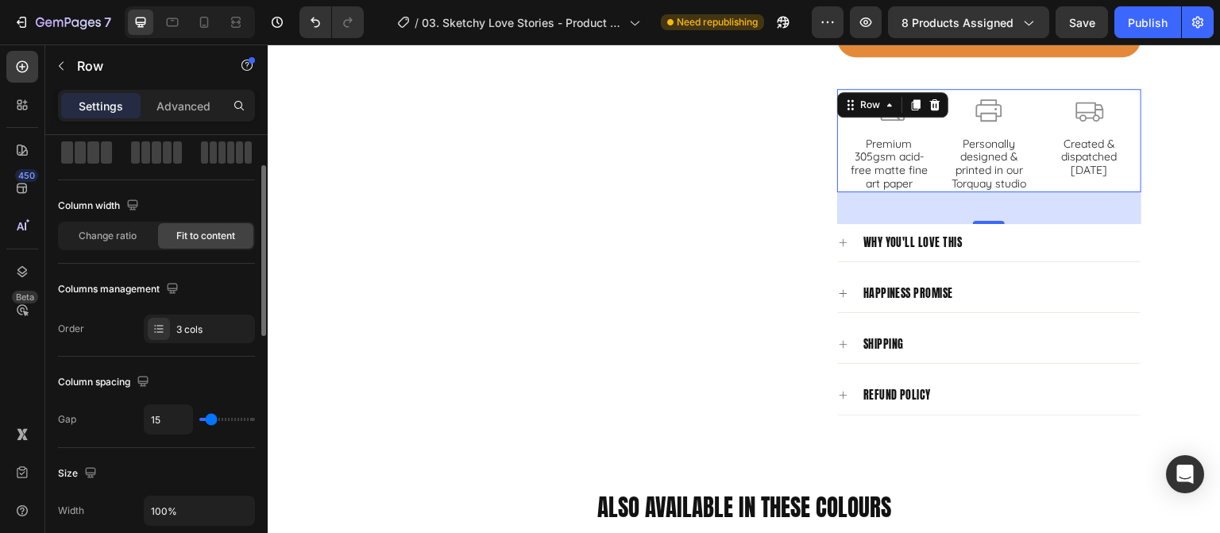
type input "15"
click at [210, 418] on input "range" at bounding box center [227, 419] width 56 height 3
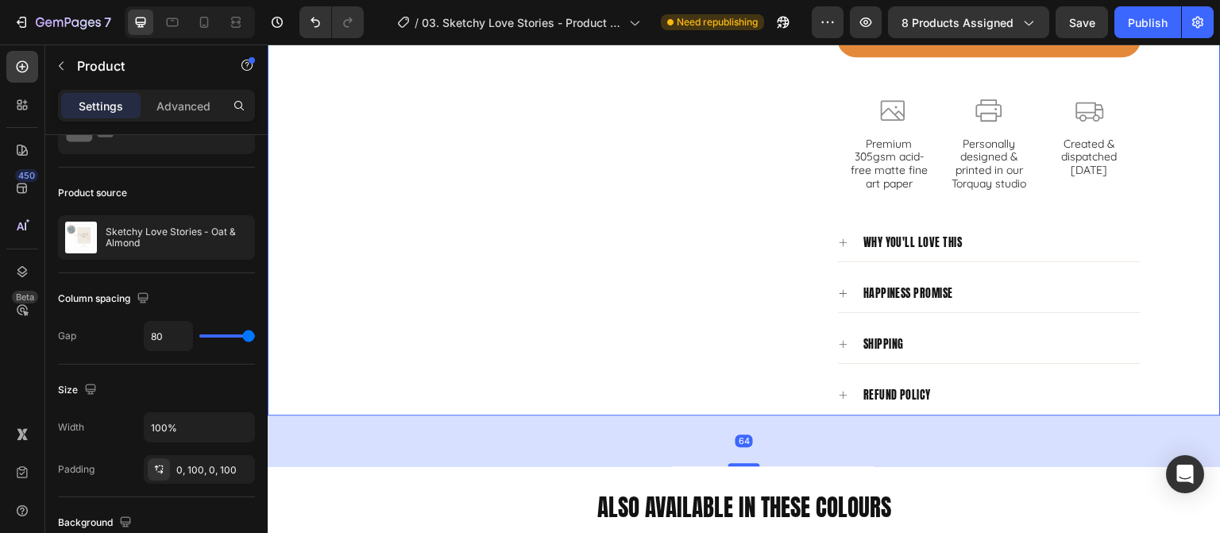
scroll to position [0, 0]
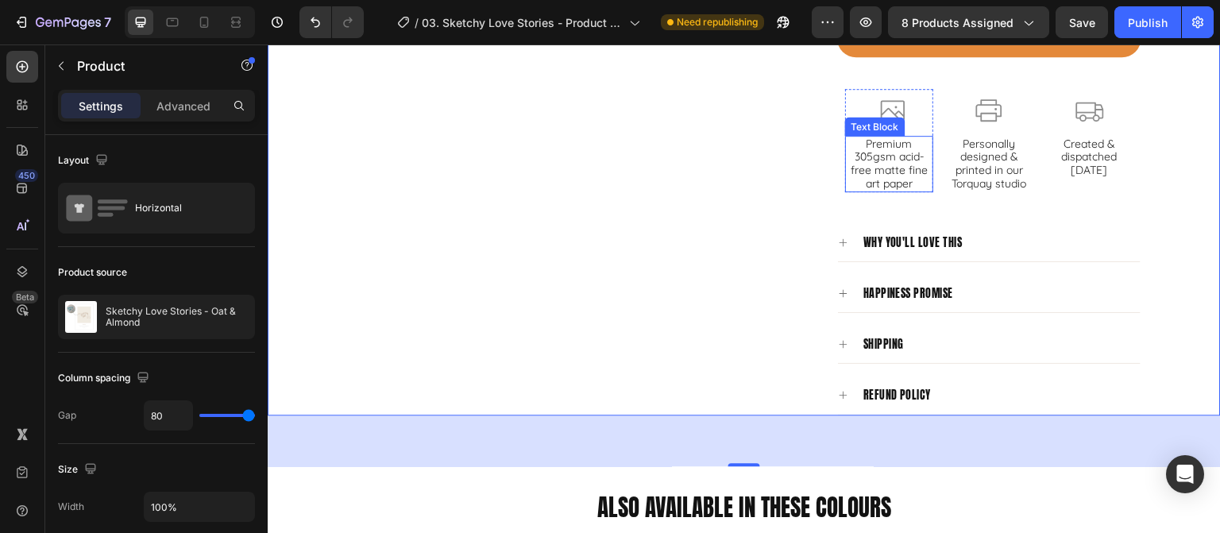
click at [886, 177] on p "Premium 305gsm acid-free matte fine art paper" at bounding box center [889, 163] width 85 height 53
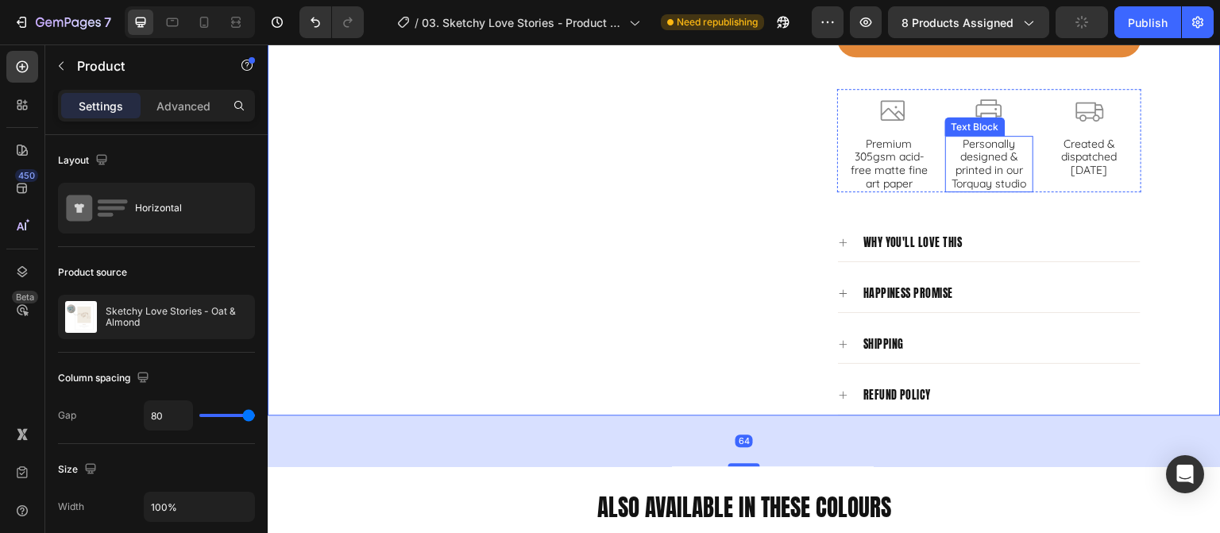
click at [986, 168] on p "Personally designed & printed in our Torquay studio" at bounding box center [989, 163] width 85 height 53
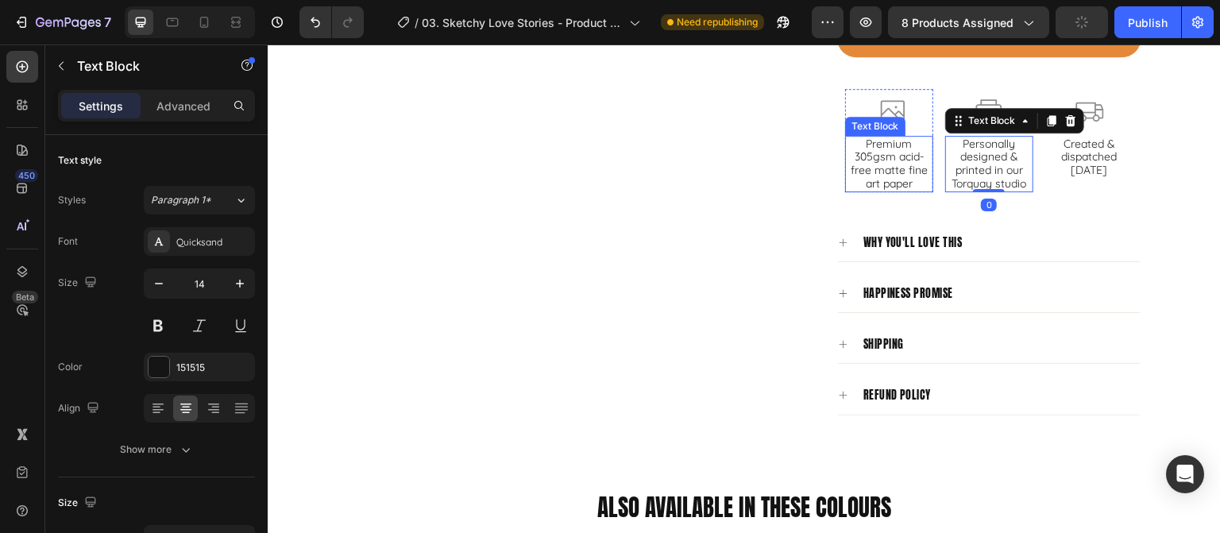
click at [882, 160] on p "Premium 305gsm acid-free matte fine art paper" at bounding box center [889, 163] width 85 height 53
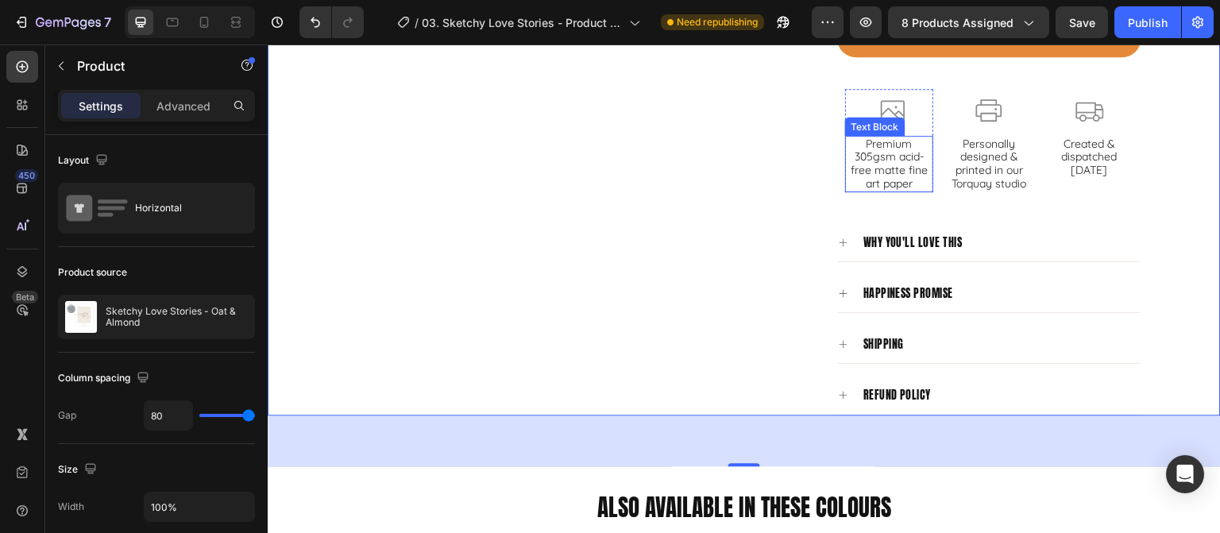
click at [898, 179] on p "Premium 305gsm acid-free matte fine art paper" at bounding box center [889, 163] width 85 height 53
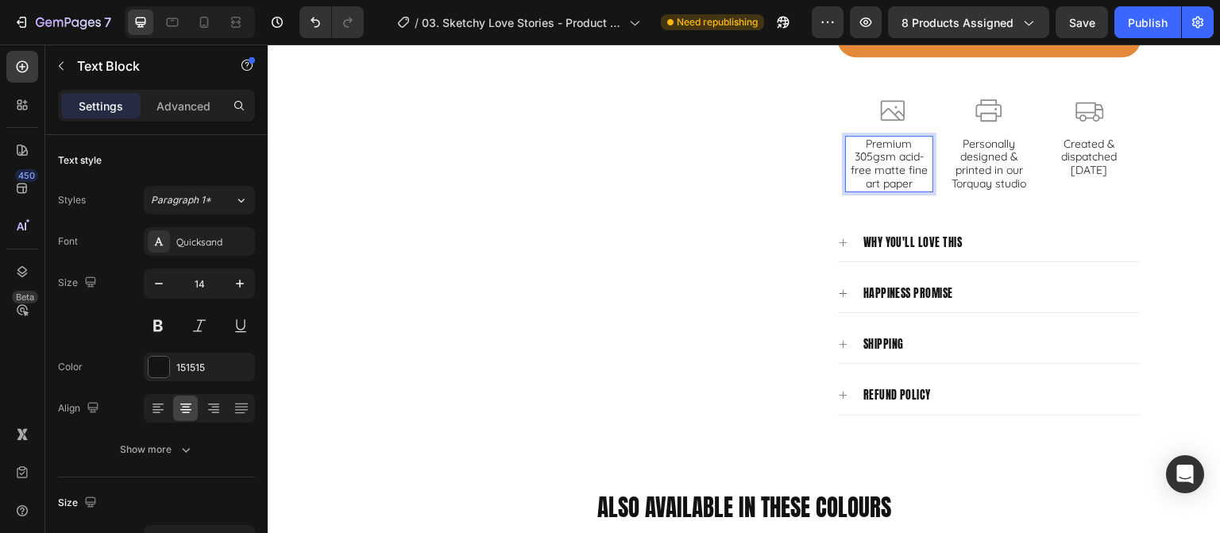
click at [905, 170] on p "Premium 305gsm acid-free matte fine art paper" at bounding box center [889, 163] width 85 height 53
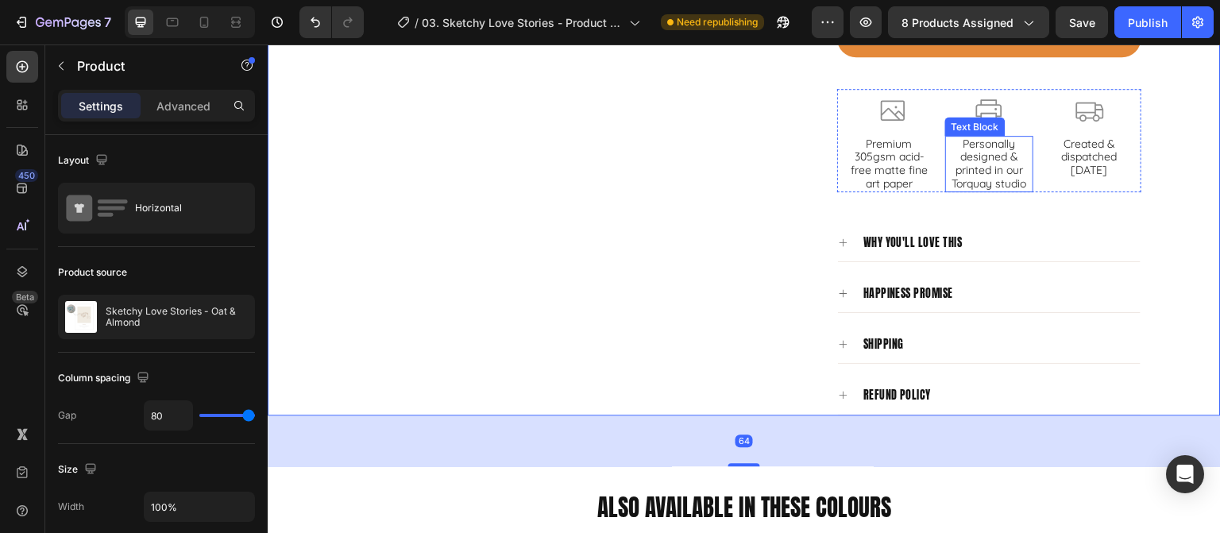
click at [1008, 159] on p "Personally designed & printed in our Torquay studio" at bounding box center [989, 163] width 85 height 53
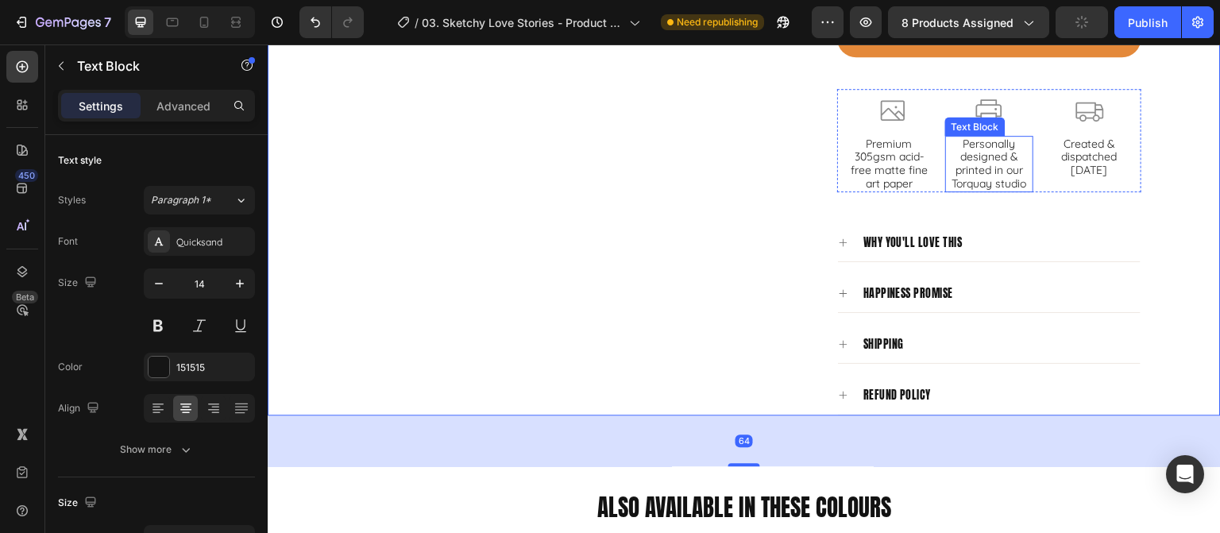
click at [957, 166] on p "Personally designed & printed in our Torquay studio" at bounding box center [989, 163] width 85 height 53
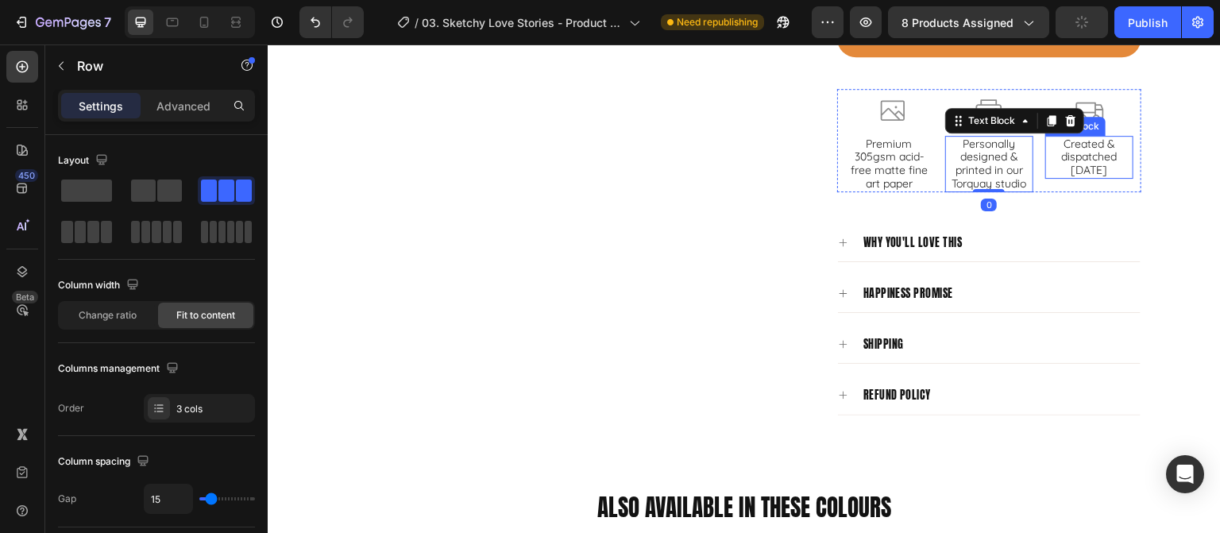
click at [1125, 171] on div "Icon Premium 305gsm acid-free matte fine art paper Text Block Row Icon Personal…" at bounding box center [989, 140] width 304 height 103
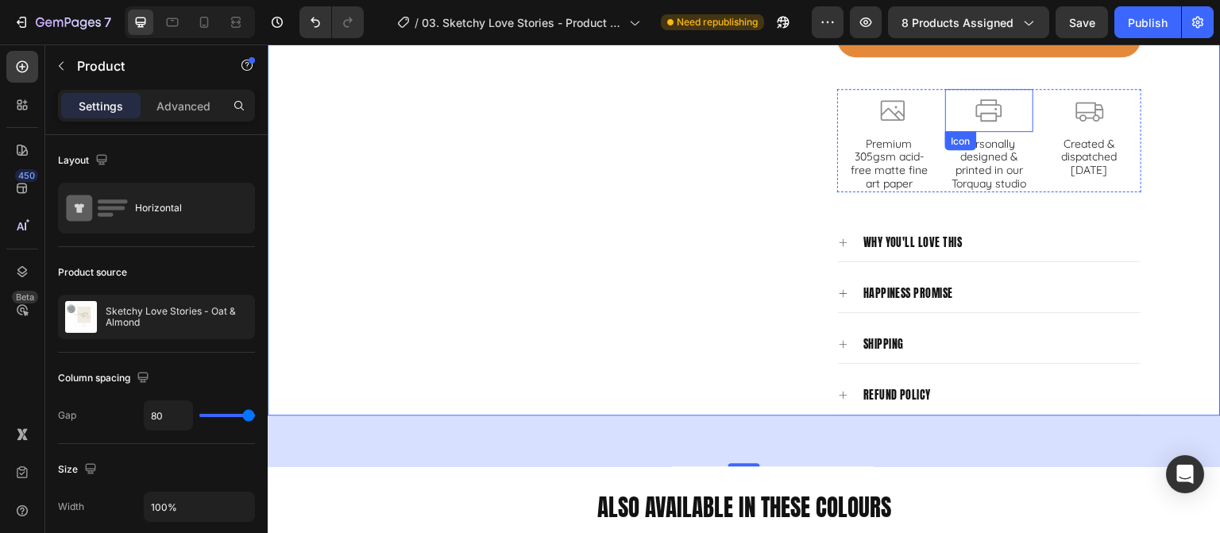
click at [976, 113] on icon at bounding box center [989, 110] width 26 height 22
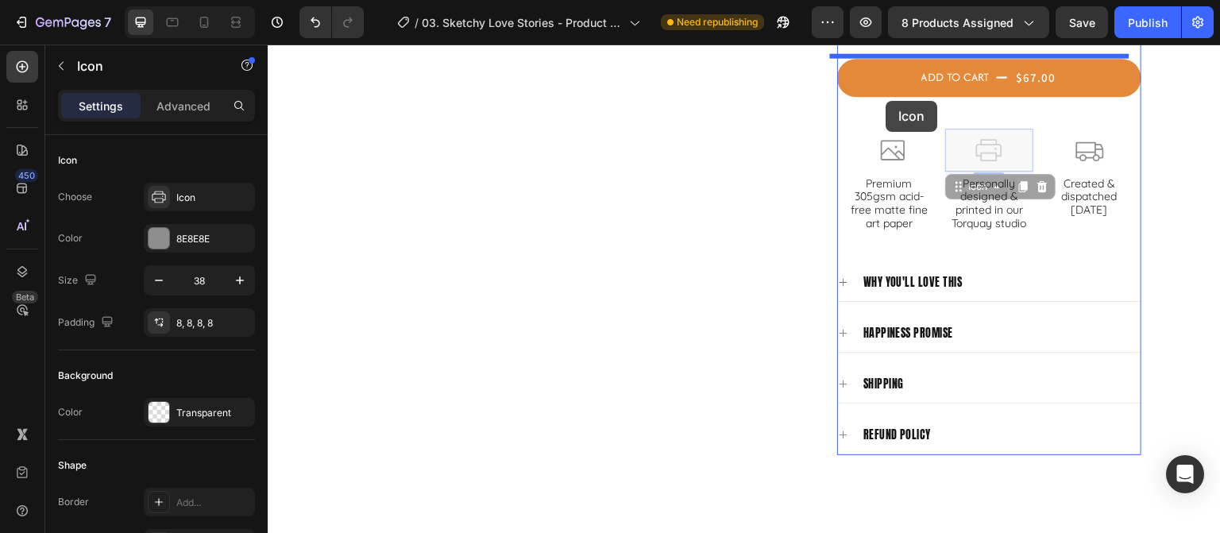
scroll to position [1213, 0]
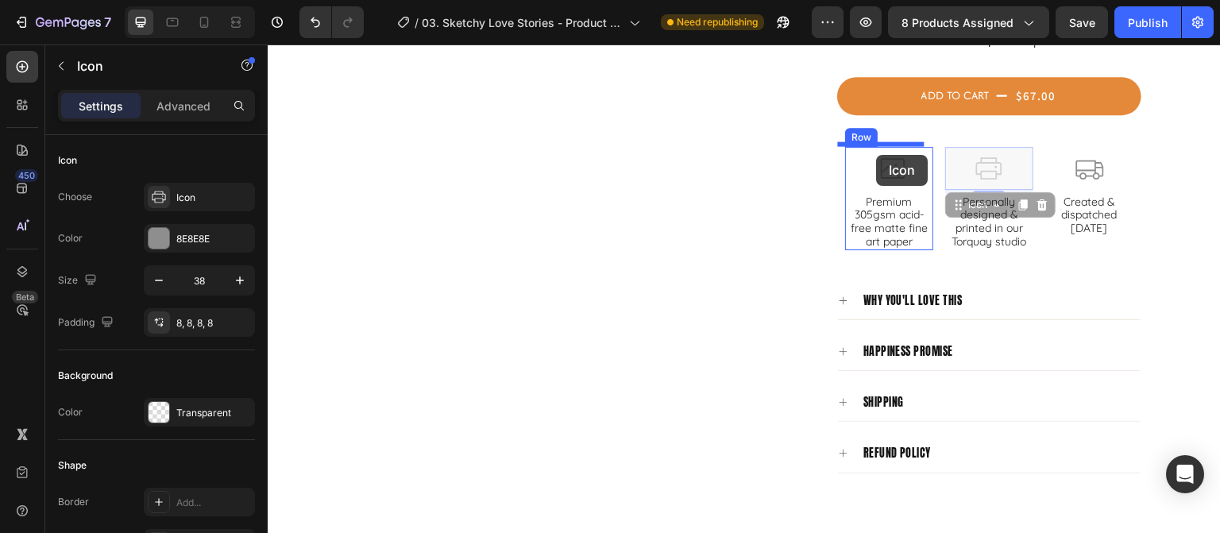
drag, startPoint x: 994, startPoint y: 111, endPoint x: 877, endPoint y: 155, distance: 125.4
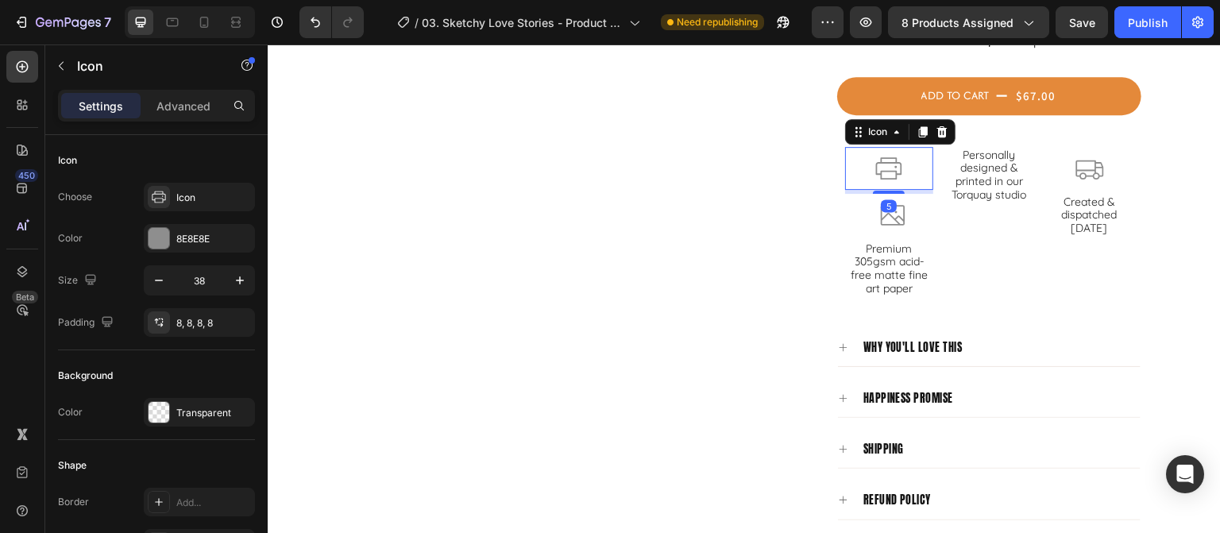
click at [983, 159] on p "Personally designed & printed in our Torquay studio" at bounding box center [989, 175] width 85 height 53
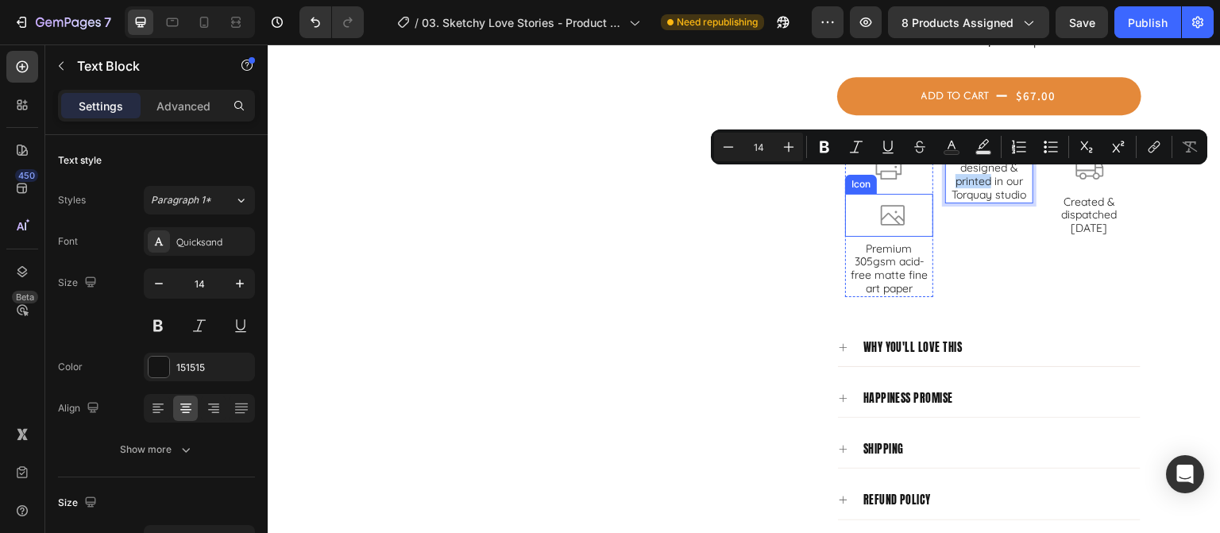
drag, startPoint x: 981, startPoint y: 174, endPoint x: 923, endPoint y: 184, distance: 58.9
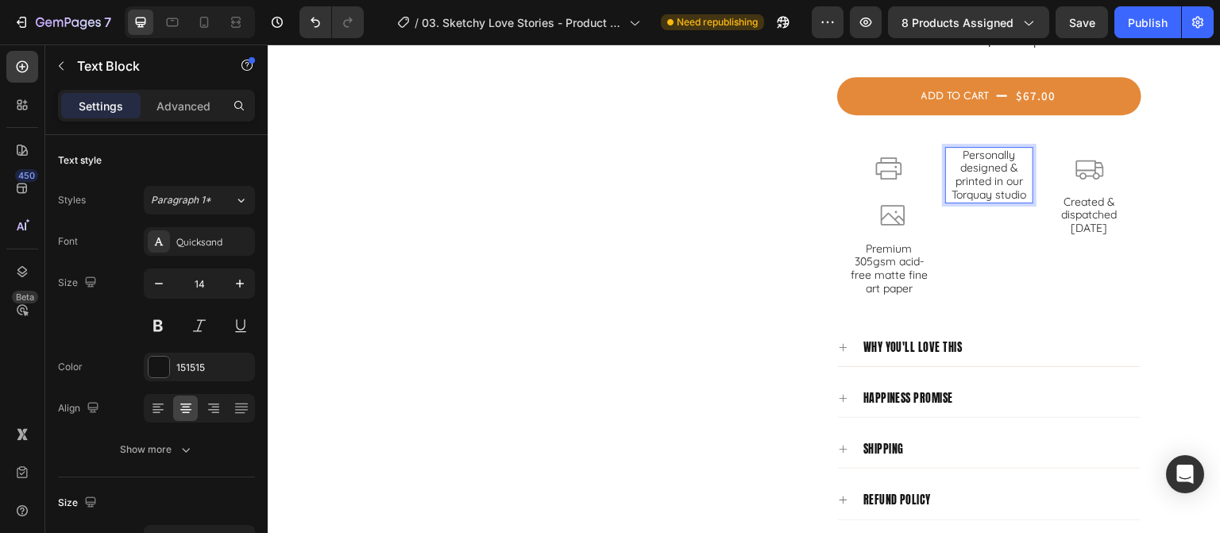
click at [984, 180] on p "Personally designed & printed in our Torquay studio" at bounding box center [989, 175] width 85 height 53
click at [894, 210] on icon at bounding box center [893, 215] width 30 height 30
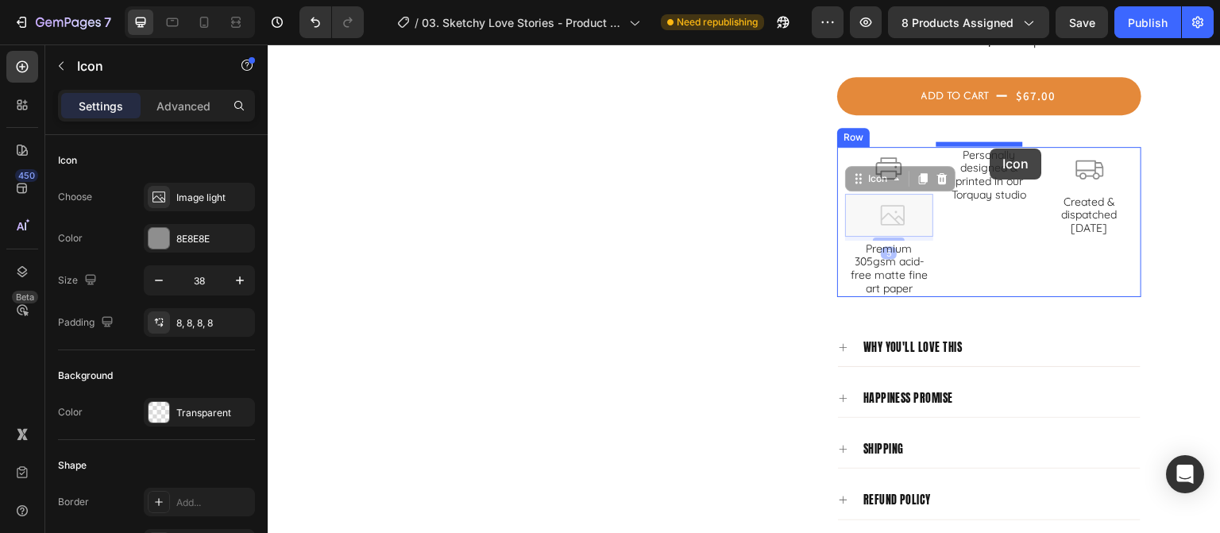
drag, startPoint x: 878, startPoint y: 213, endPoint x: 990, endPoint y: 149, distance: 129.8
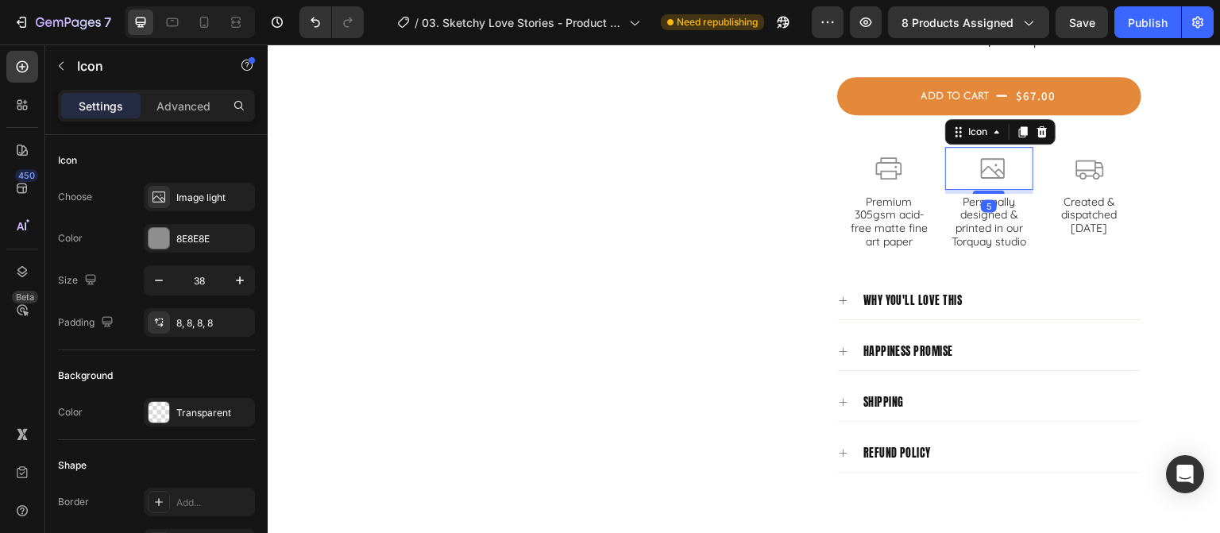
click at [984, 220] on p "Personally designed & printed in our Torquay studio" at bounding box center [989, 221] width 85 height 53
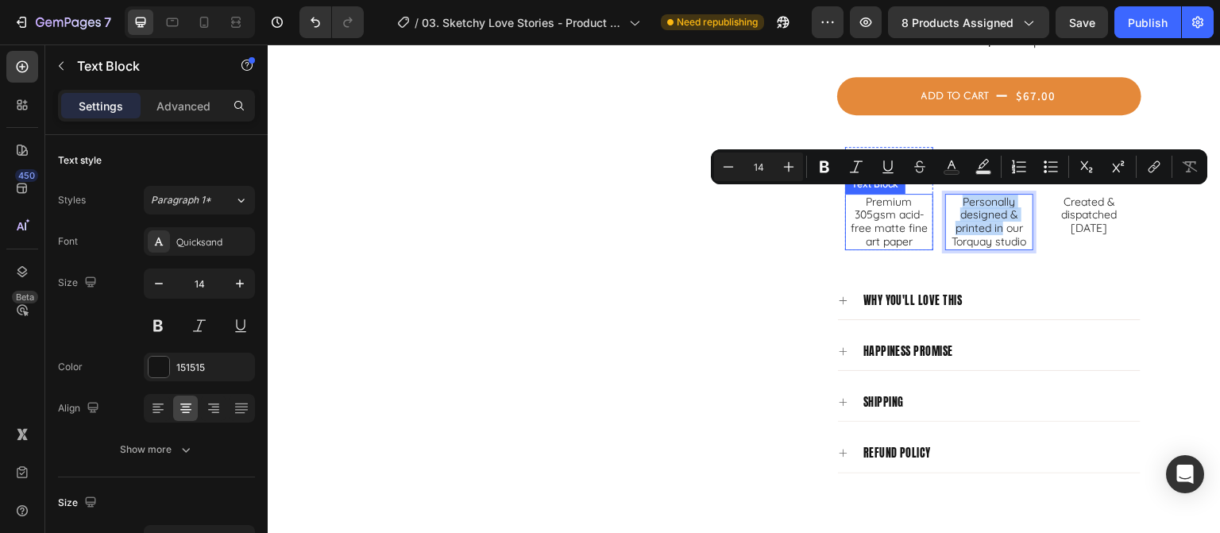
drag, startPoint x: 993, startPoint y: 220, endPoint x: 915, endPoint y: 201, distance: 80.1
click at [972, 218] on p "Personally designed & printed in our Torquay studio" at bounding box center [989, 221] width 85 height 53
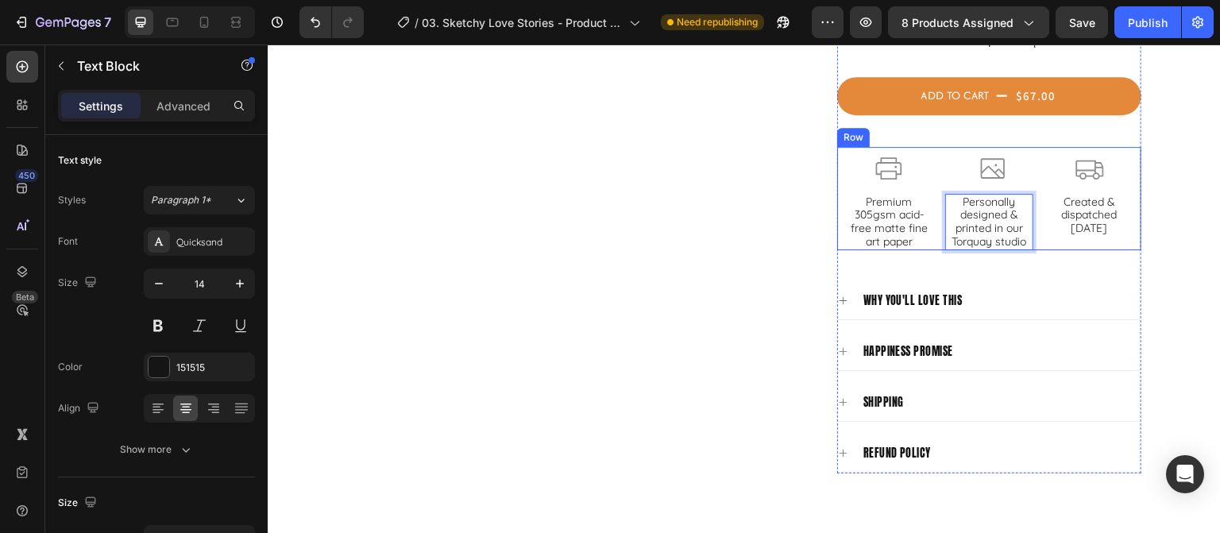
click at [978, 241] on p "Personally designed & printed in our Torquay studio" at bounding box center [989, 221] width 85 height 53
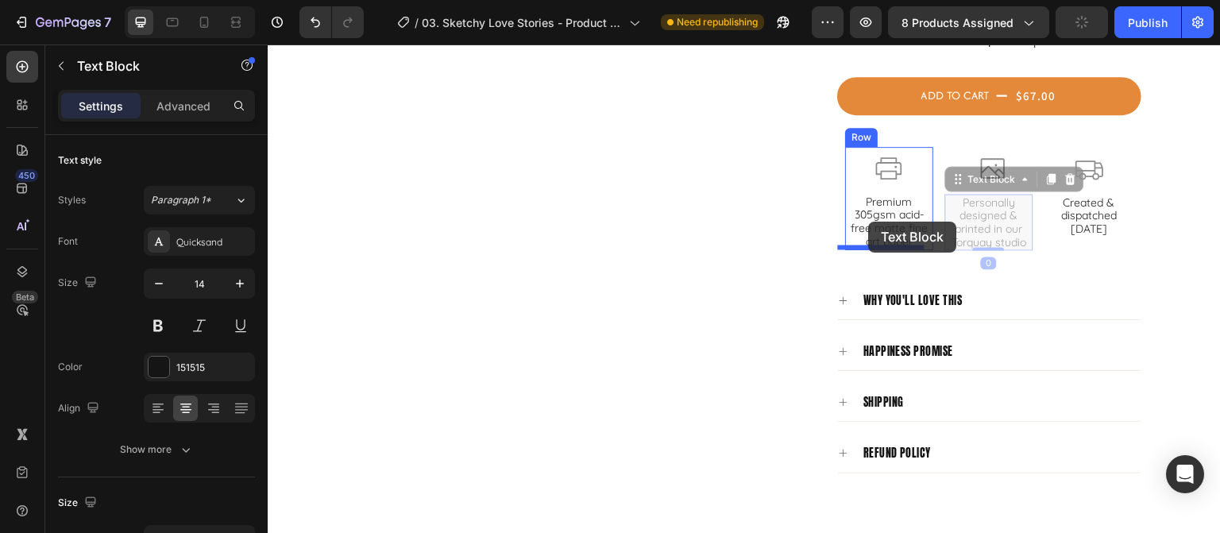
drag, startPoint x: 982, startPoint y: 236, endPoint x: 869, endPoint y: 222, distance: 113.7
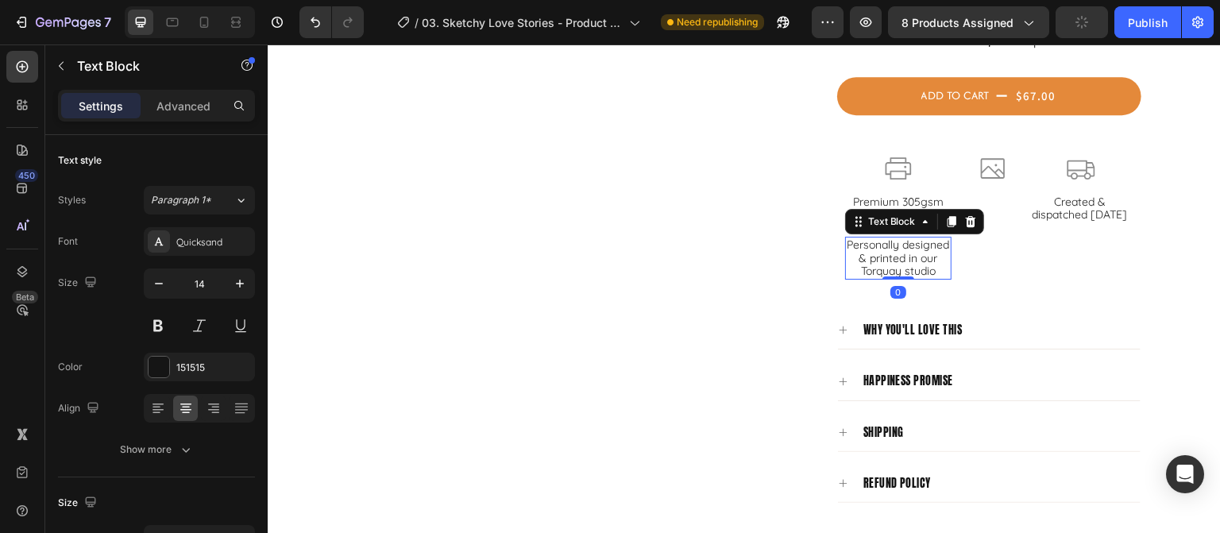
click at [905, 195] on p "Premium 305gsm acid-free matte fine art paper" at bounding box center [899, 215] width 104 height 40
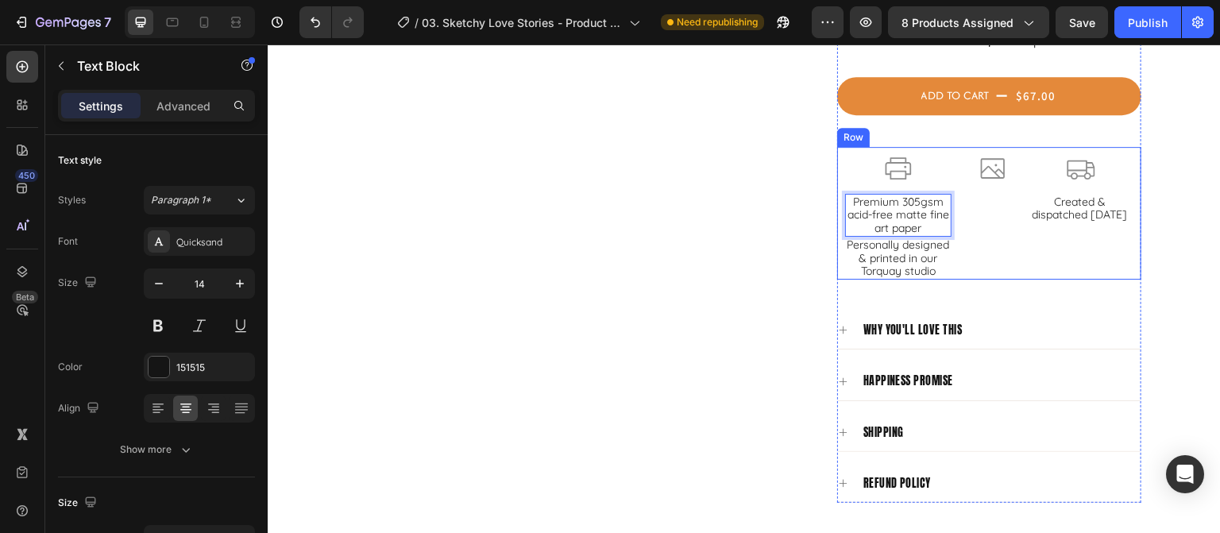
drag, startPoint x: 881, startPoint y: 209, endPoint x: 1013, endPoint y: 198, distance: 132.3
click at [913, 215] on p "Premium 305gsm acid-free matte fine art paper" at bounding box center [899, 215] width 104 height 40
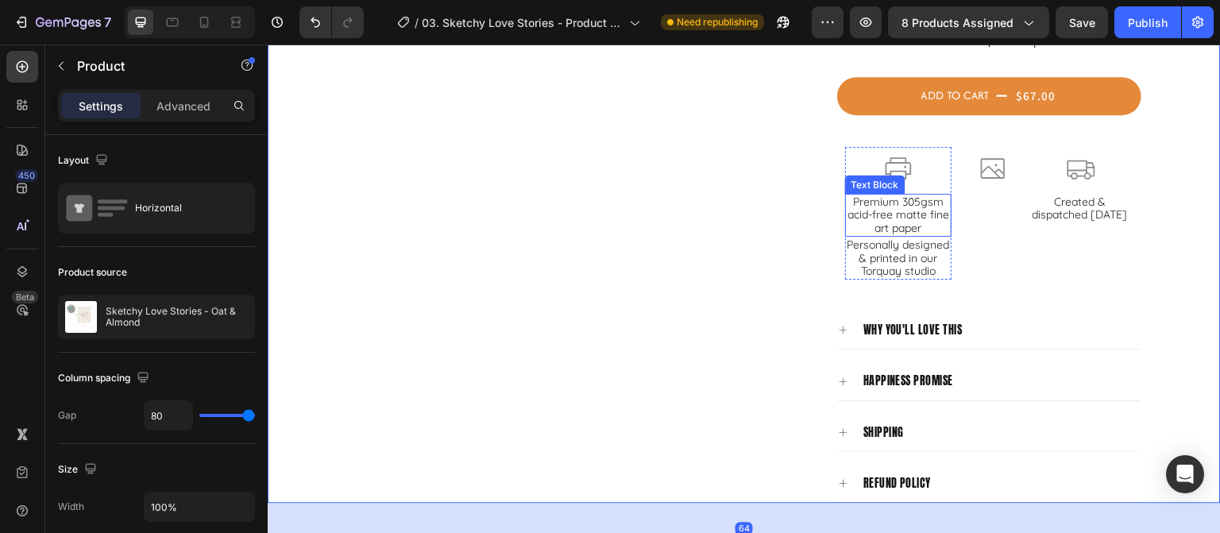
click at [909, 214] on p "Premium 305gsm acid-free matte fine art paper" at bounding box center [899, 215] width 104 height 40
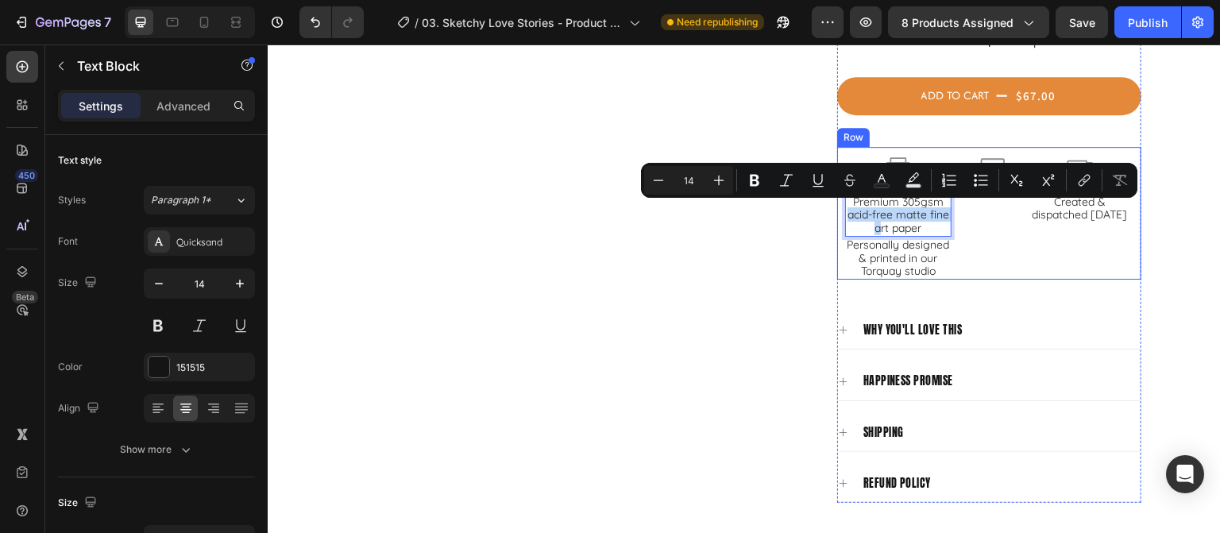
drag, startPoint x: 882, startPoint y: 220, endPoint x: 891, endPoint y: 200, distance: 22.0
click at [886, 210] on p "Premium 305gsm acid-free matte fine art paper" at bounding box center [899, 215] width 104 height 40
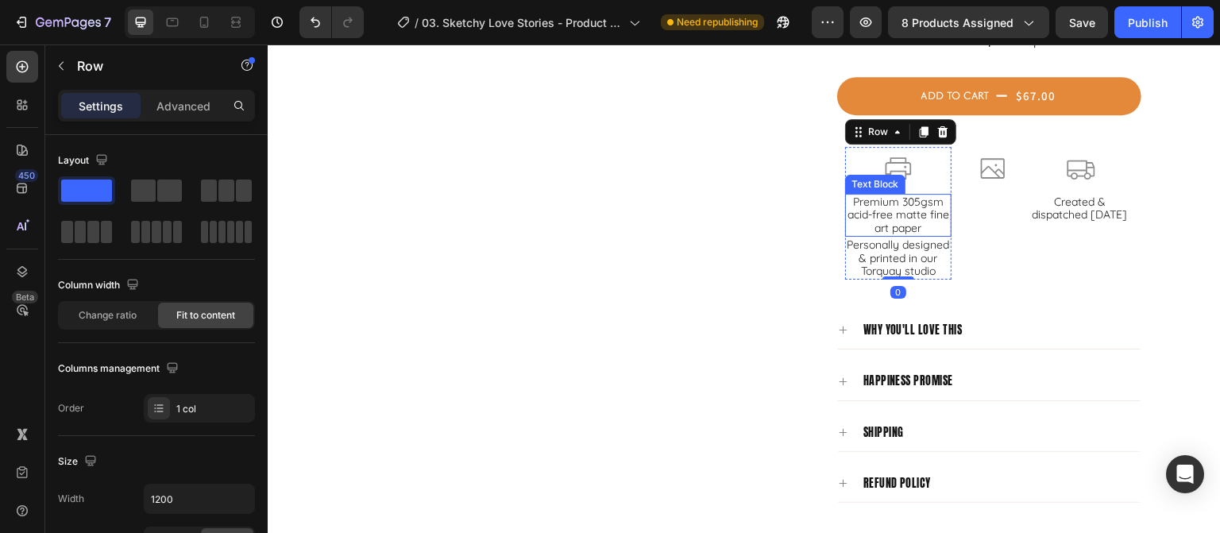
click at [853, 198] on p "Premium 305gsm acid-free matte fine art paper" at bounding box center [899, 215] width 104 height 40
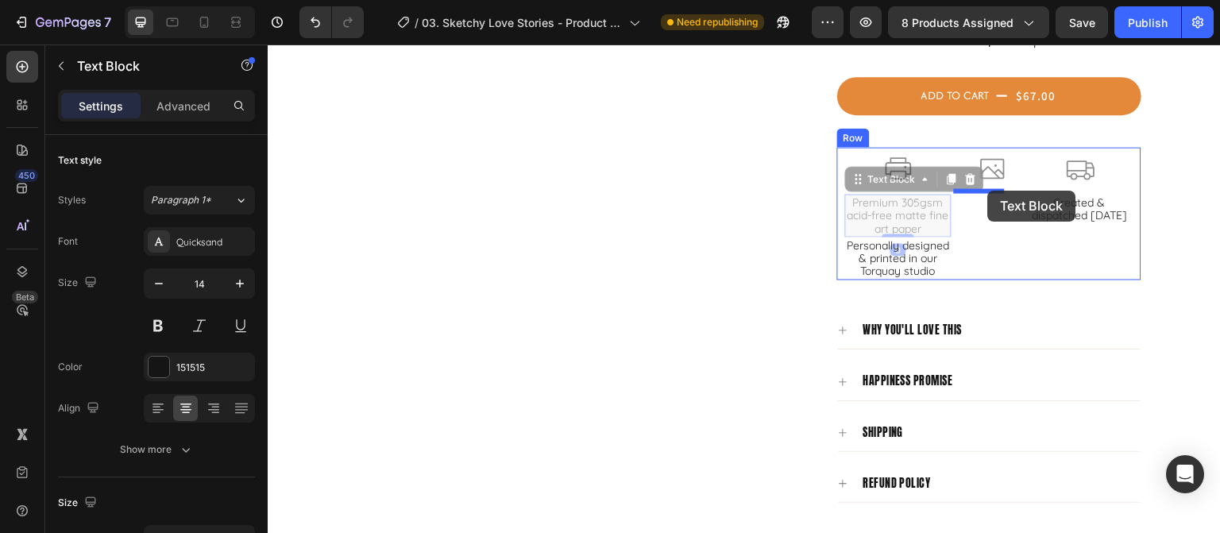
drag, startPoint x: 850, startPoint y: 180, endPoint x: 988, endPoint y: 191, distance: 138.6
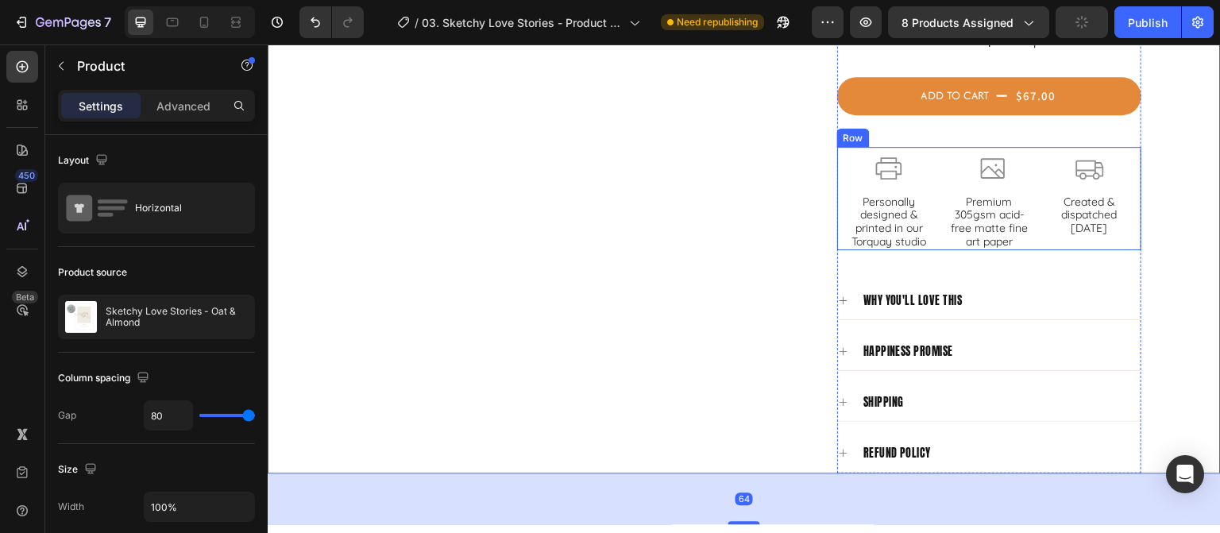
click at [1029, 191] on div "Icon Personally designed & printed in our Torquay studio Text Block Row Icon Pr…" at bounding box center [989, 198] width 304 height 103
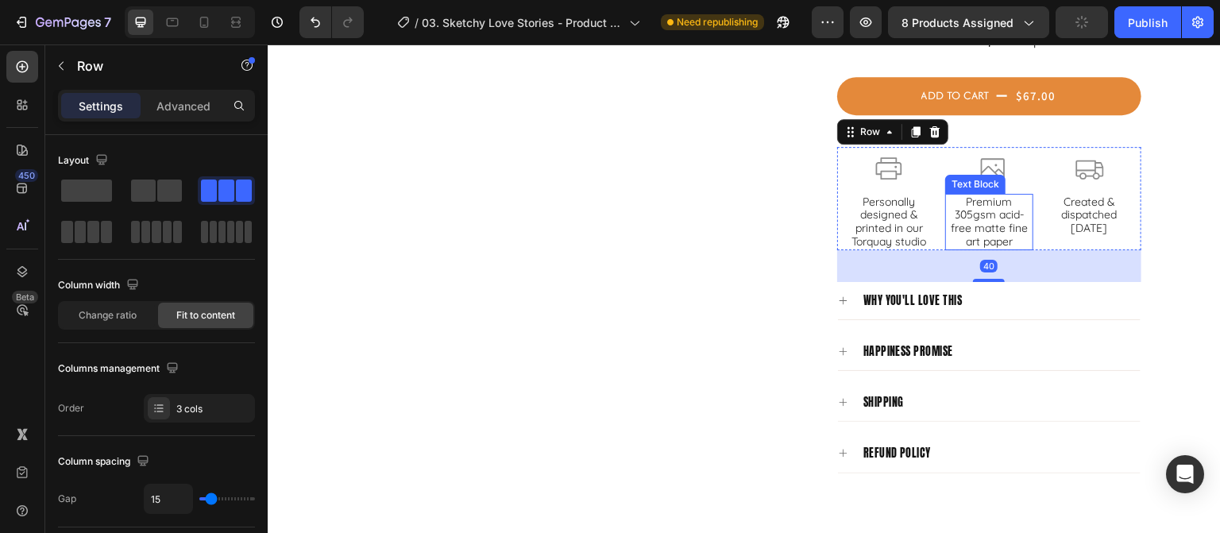
click at [991, 220] on p "Premium 305gsm acid-free matte fine art paper" at bounding box center [989, 221] width 85 height 53
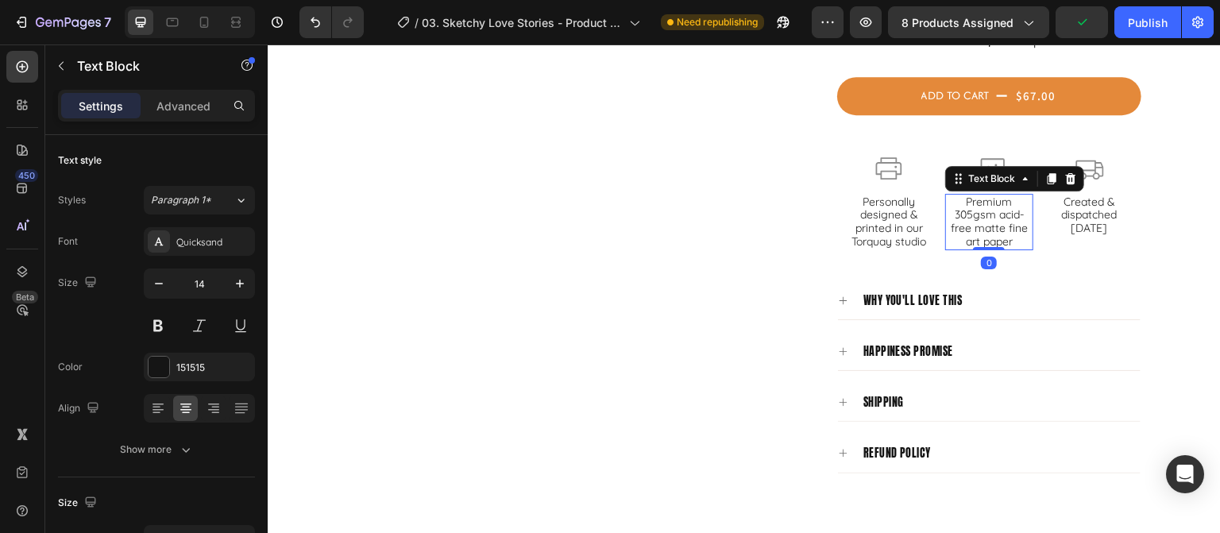
click at [963, 199] on p "Premium 305gsm acid-free matte fine art paper" at bounding box center [989, 221] width 85 height 53
click at [962, 200] on p "Premium 305gsm acid-free matte fine art paper" at bounding box center [989, 221] width 85 height 53
click at [959, 199] on p "Premium 305gsm acid-free matte fine art paper" at bounding box center [989, 221] width 85 height 53
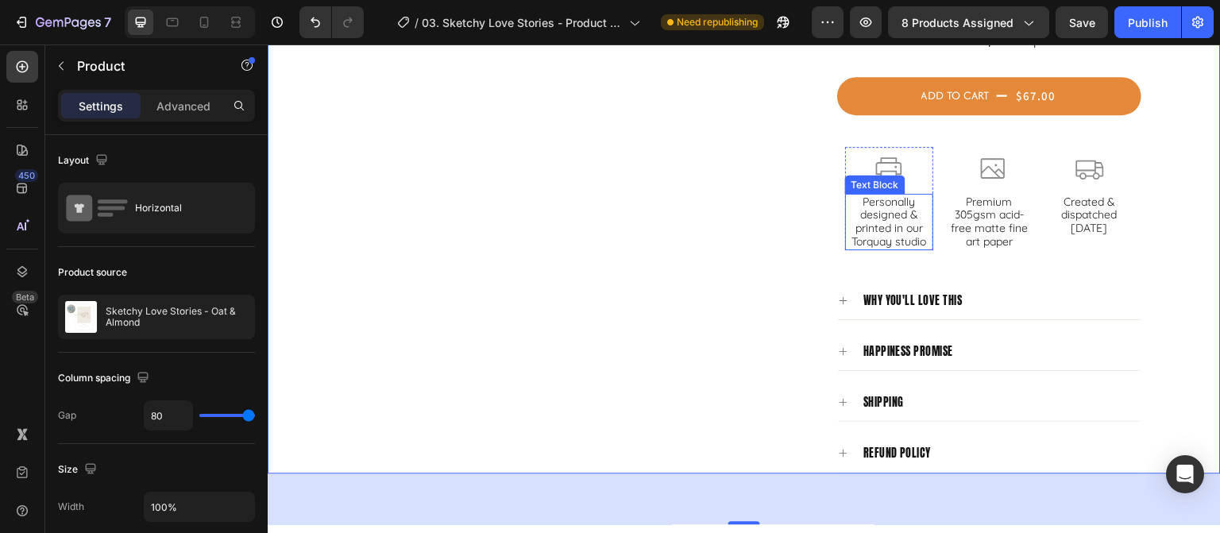
click at [848, 235] on p "Personally designed & printed in our Torquay studio" at bounding box center [889, 221] width 85 height 53
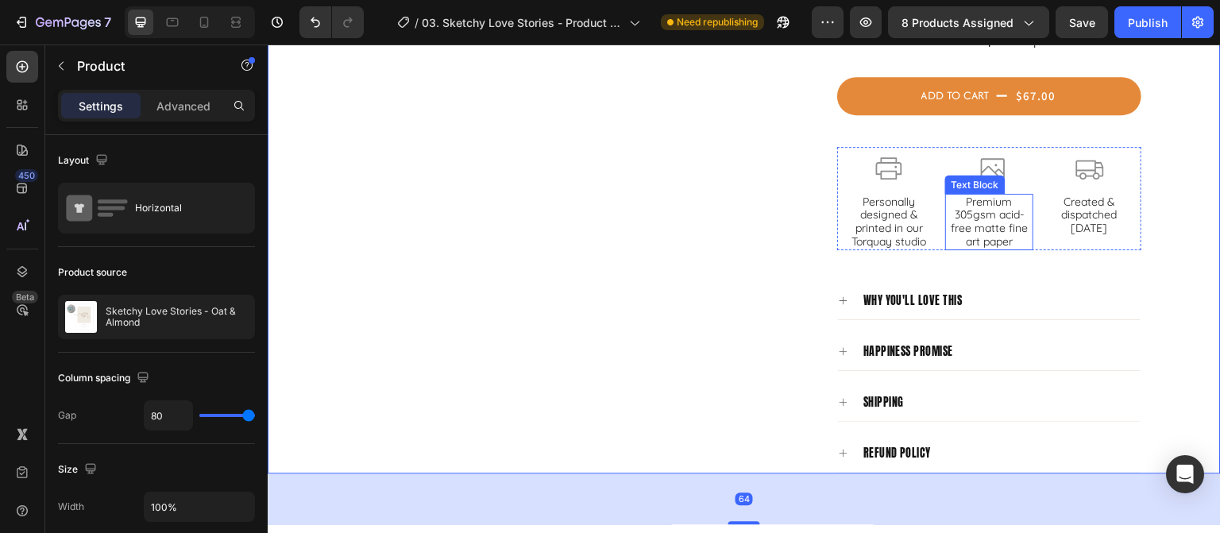
click at [969, 218] on p "Premium 305gsm acid-free matte fine art paper" at bounding box center [989, 221] width 85 height 53
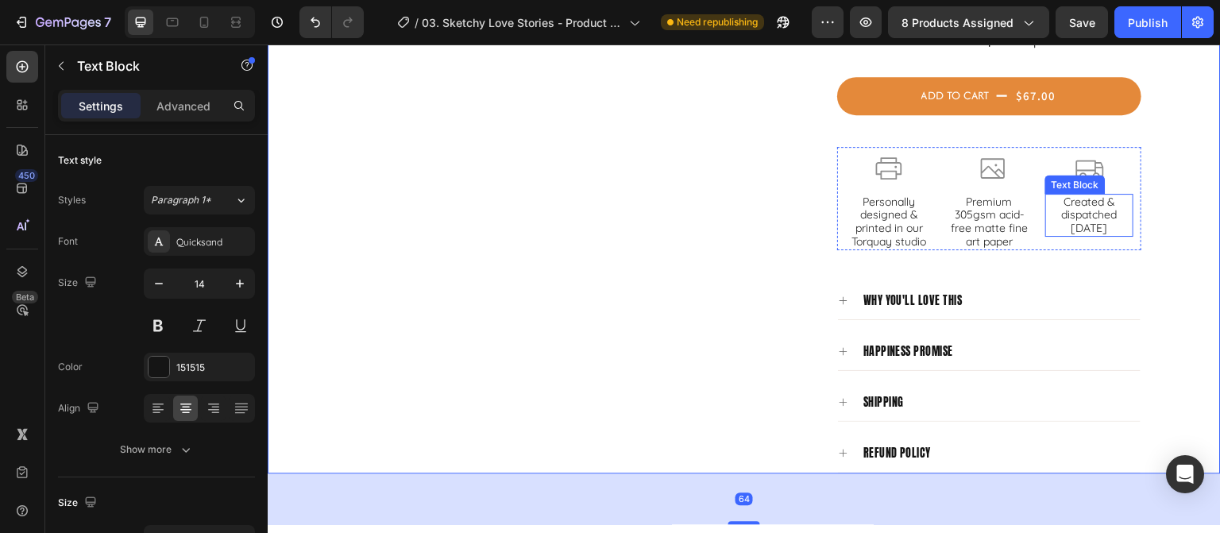
click at [1071, 210] on p "Created & dispatched [DATE]" at bounding box center [1089, 215] width 85 height 40
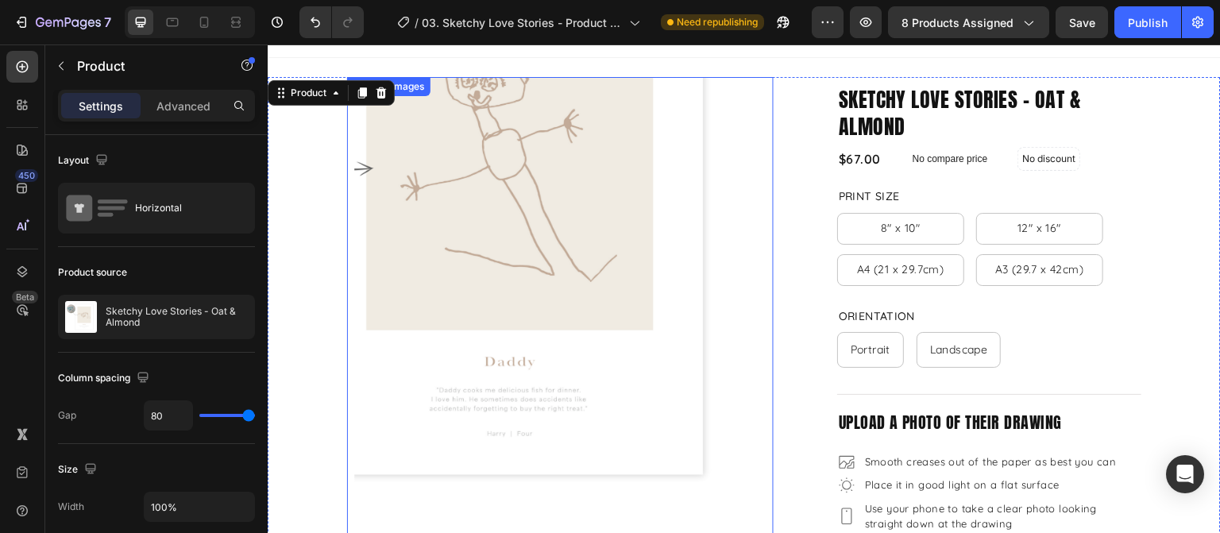
scroll to position [0, 0]
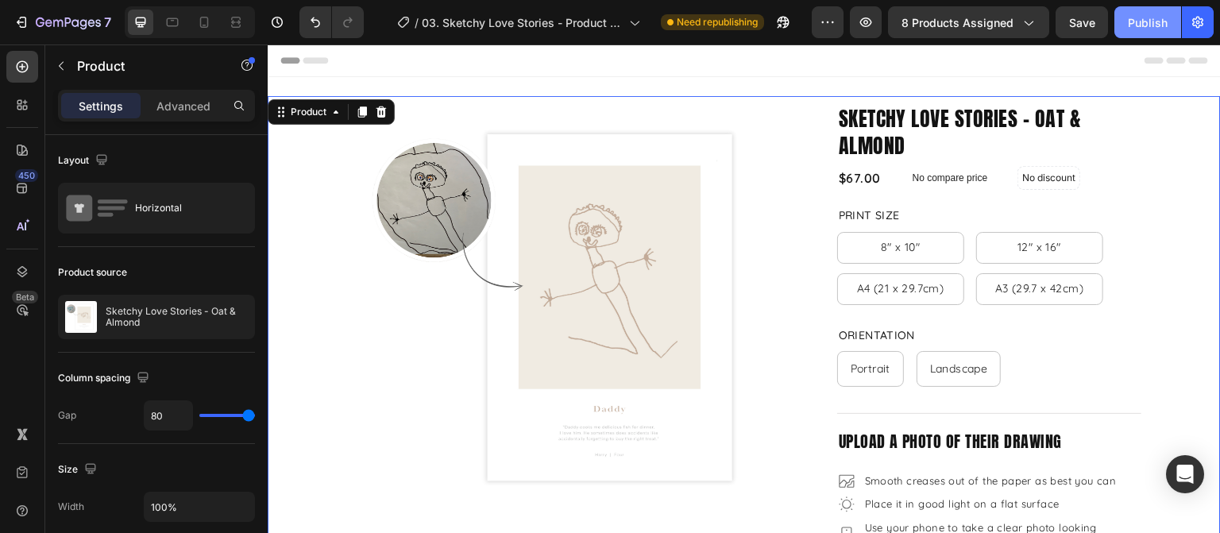
click at [1145, 23] on div "Publish" at bounding box center [1148, 22] width 40 height 17
